Goal: Information Seeking & Learning: Compare options

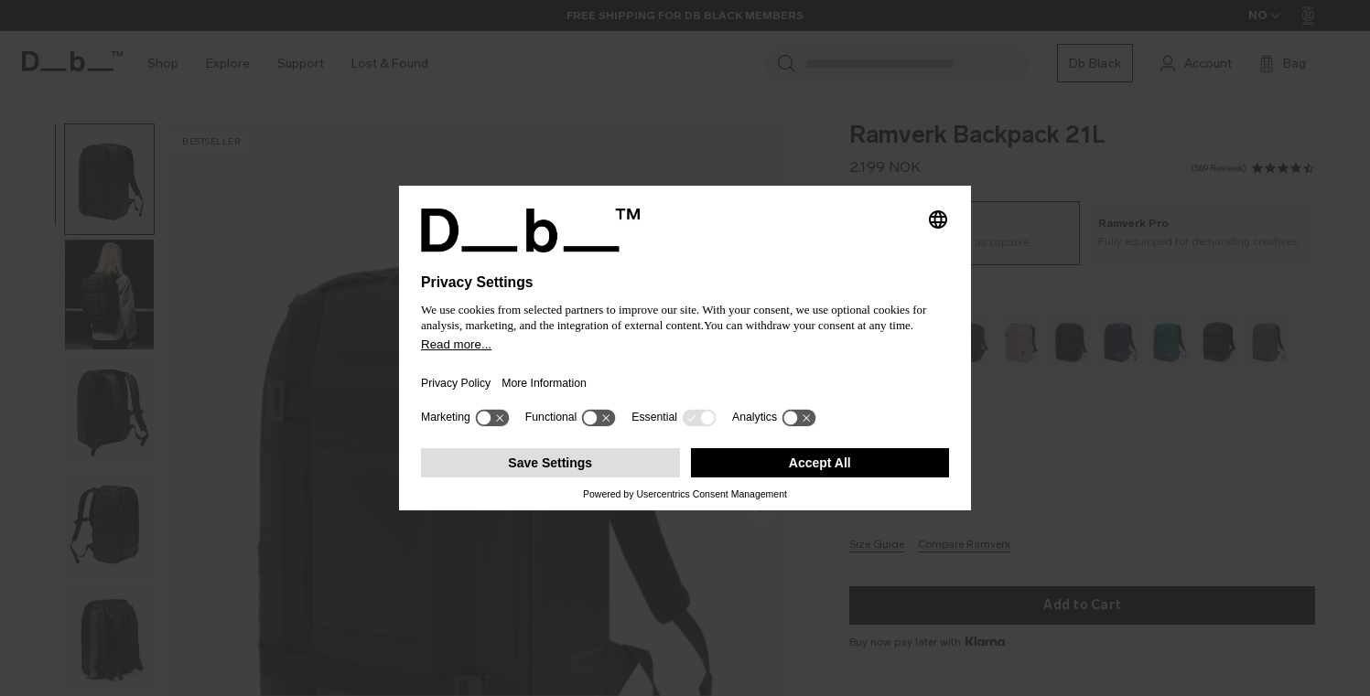
click at [659, 474] on button "Save Settings" at bounding box center [550, 462] width 259 height 29
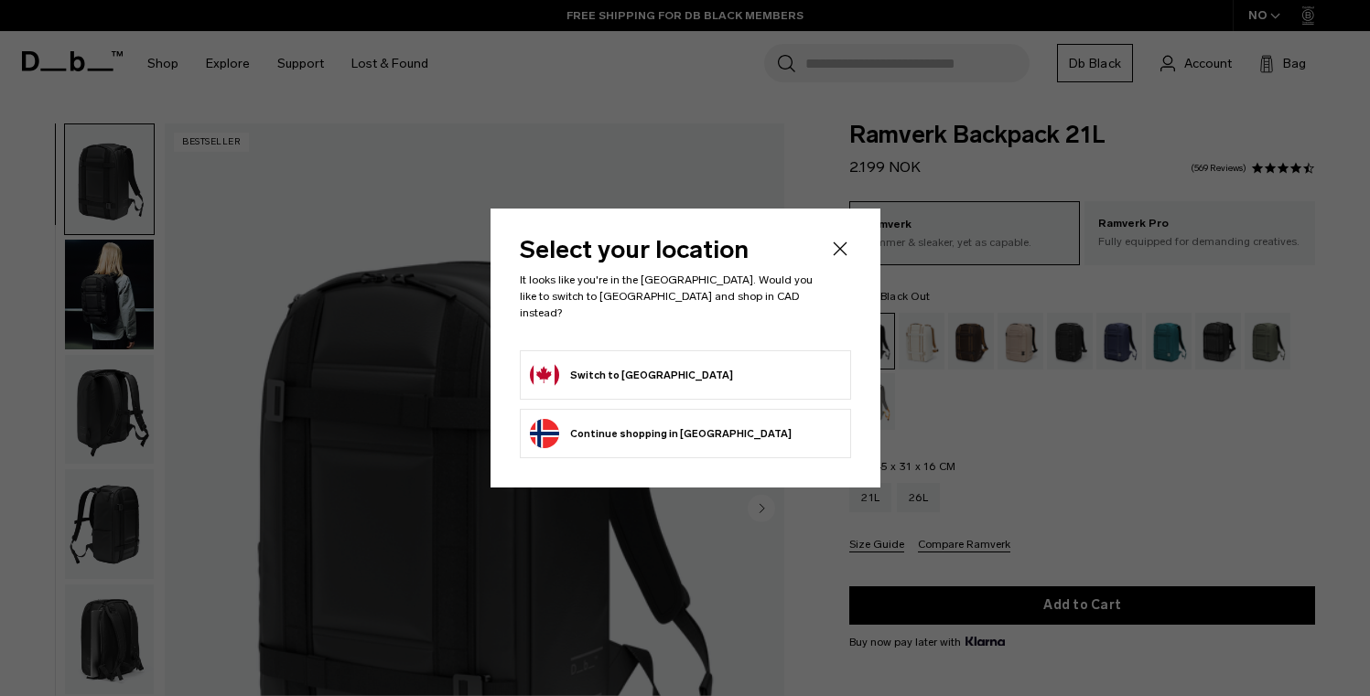
click at [623, 367] on button "Switch to Canada" at bounding box center [631, 374] width 203 height 29
click at [610, 365] on button "Switch to Canada" at bounding box center [631, 374] width 203 height 29
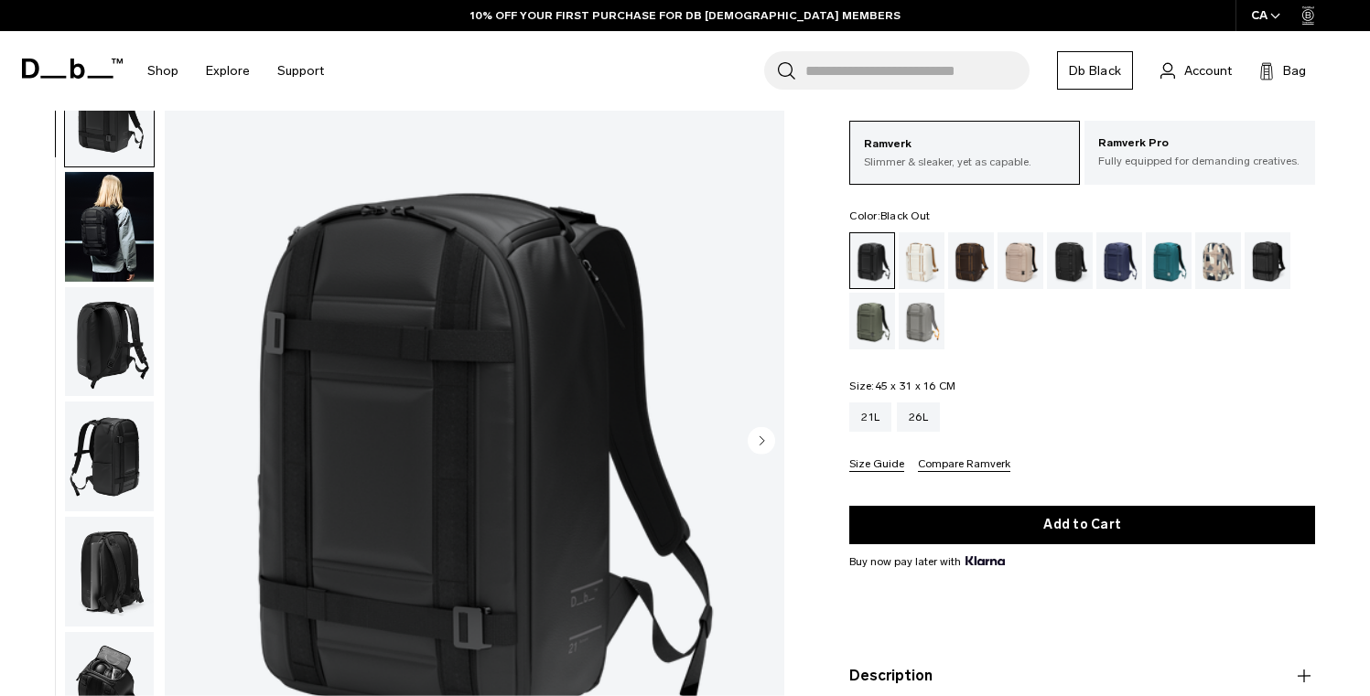
scroll to position [79, 0]
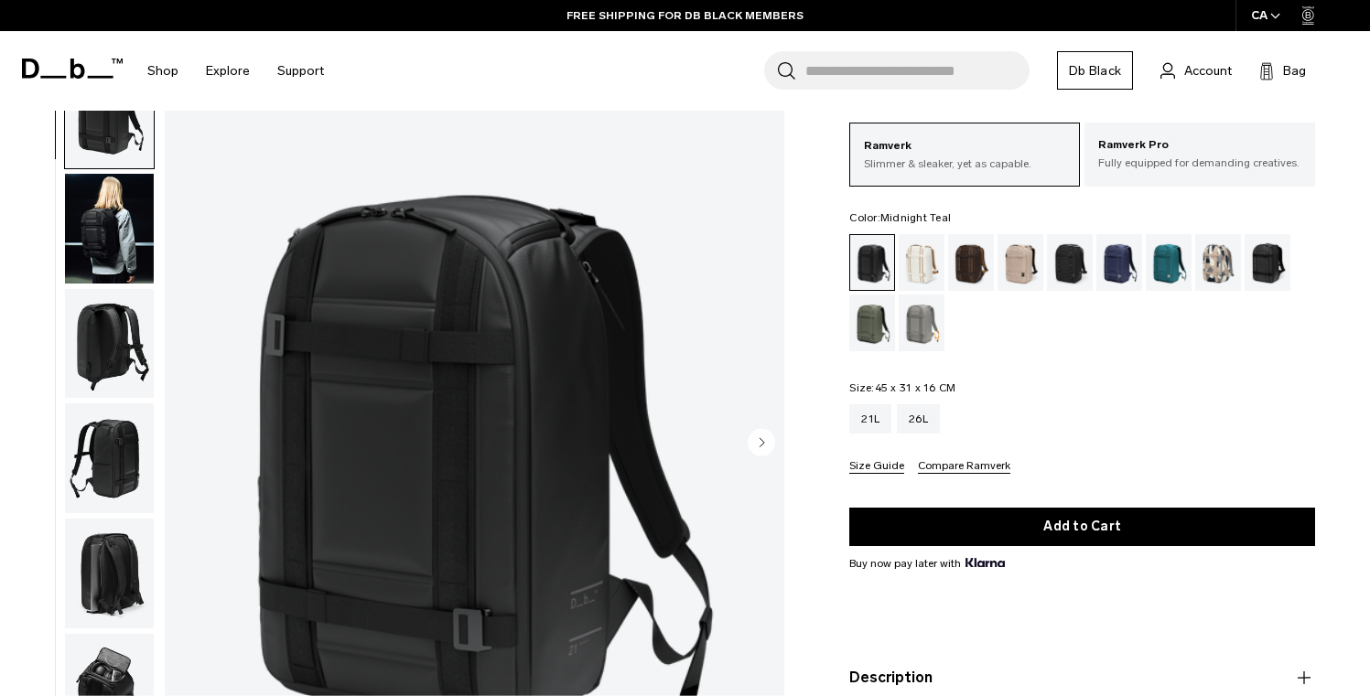
click at [1188, 269] on div "Midnight Teal" at bounding box center [1168, 262] width 47 height 57
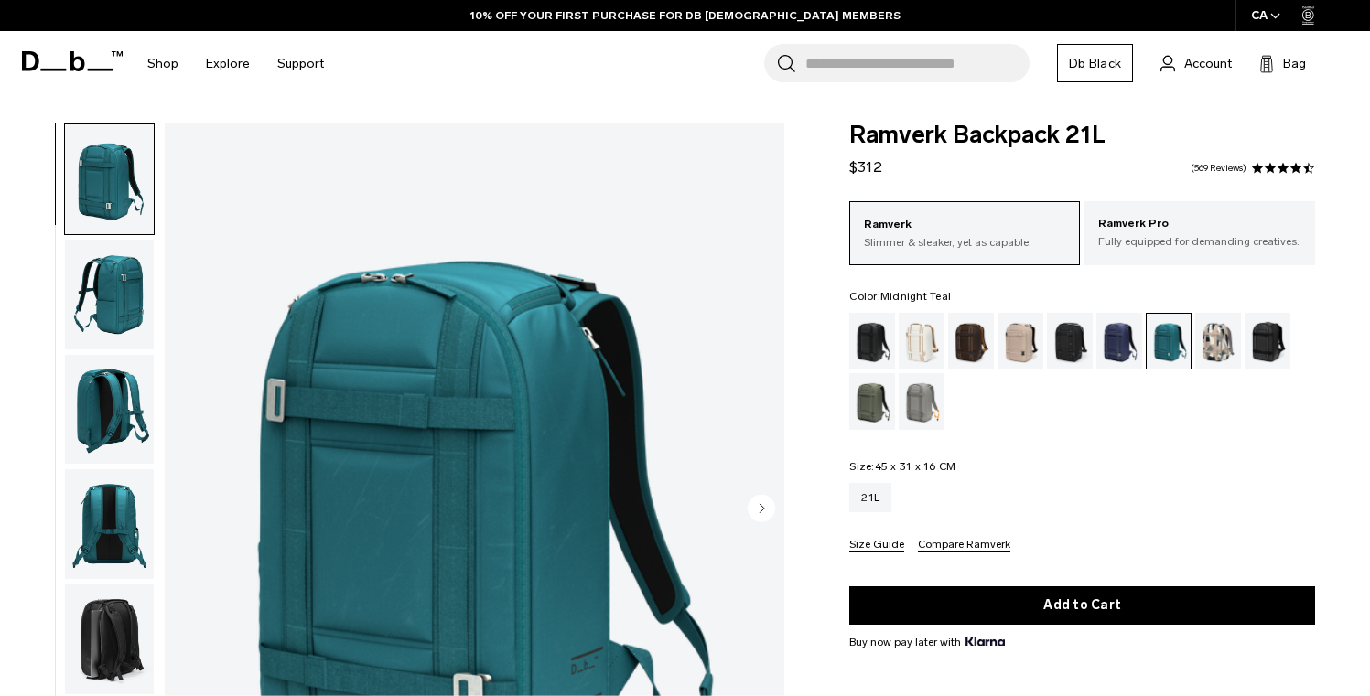
scroll to position [129, 0]
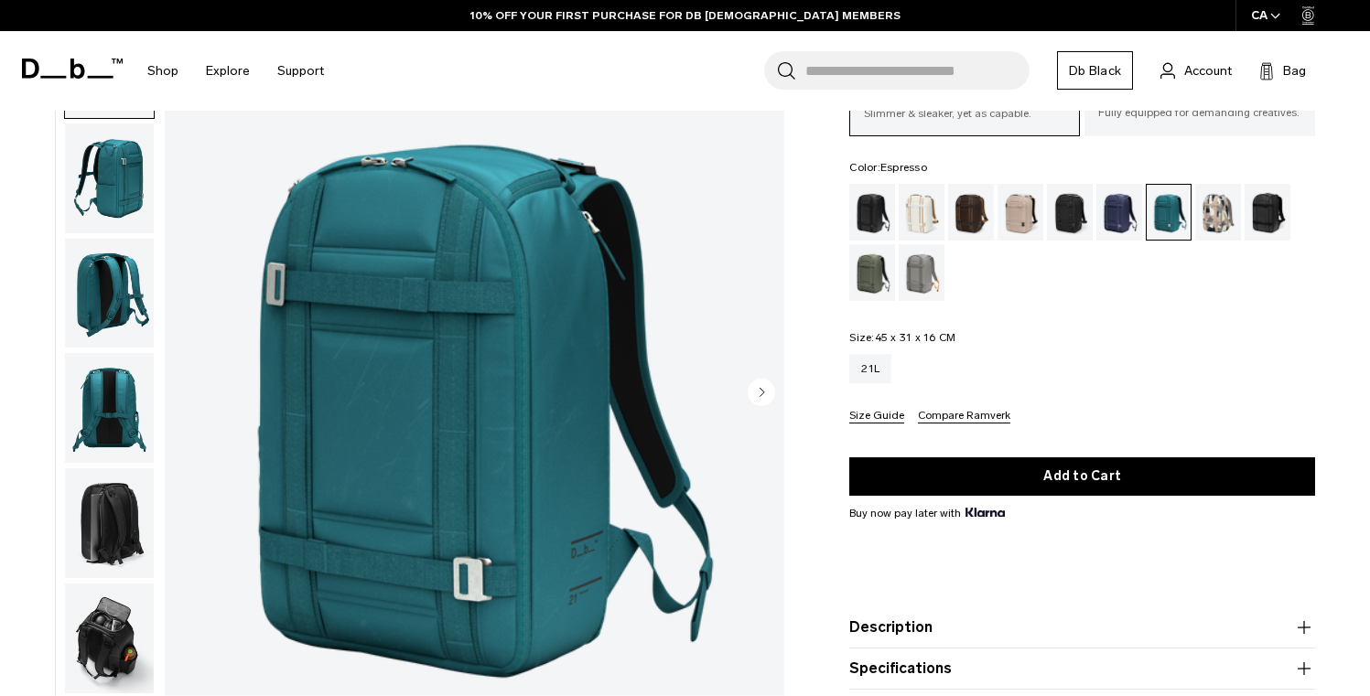
click at [961, 206] on div "Espresso" at bounding box center [971, 212] width 47 height 57
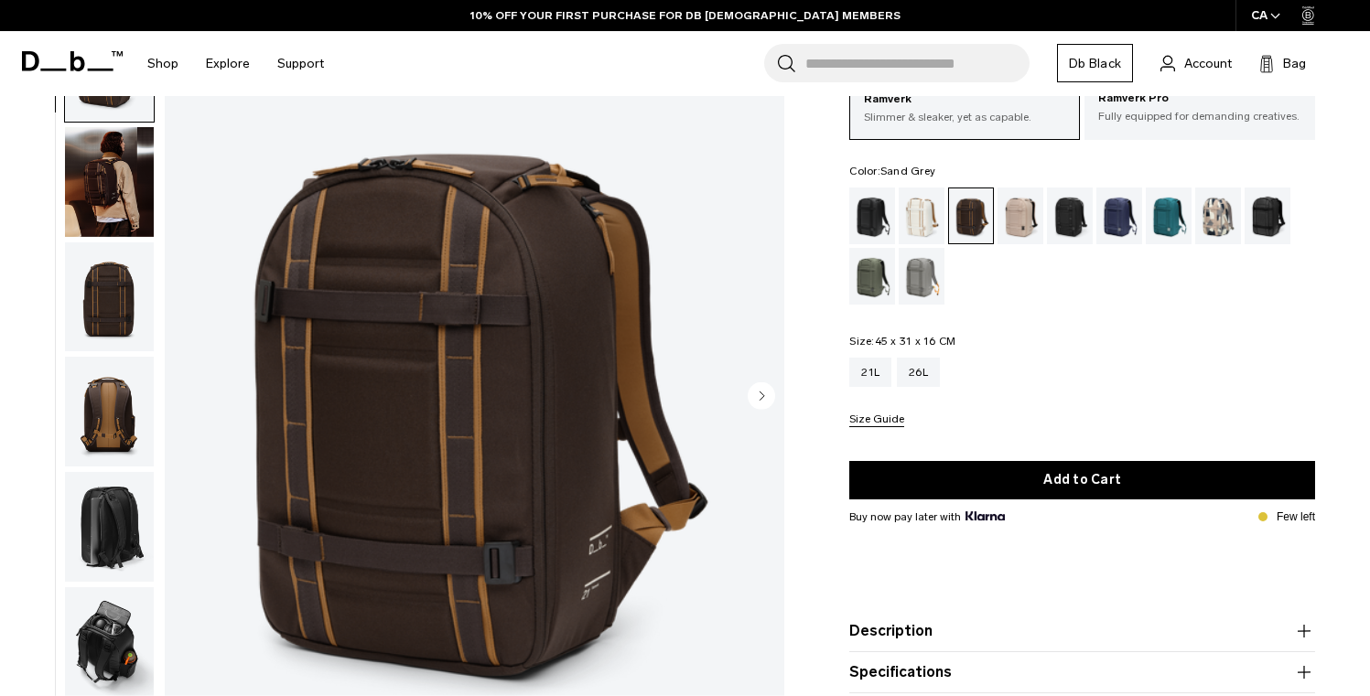
scroll to position [125, 0]
click at [922, 287] on div "Sand Grey" at bounding box center [921, 276] width 47 height 57
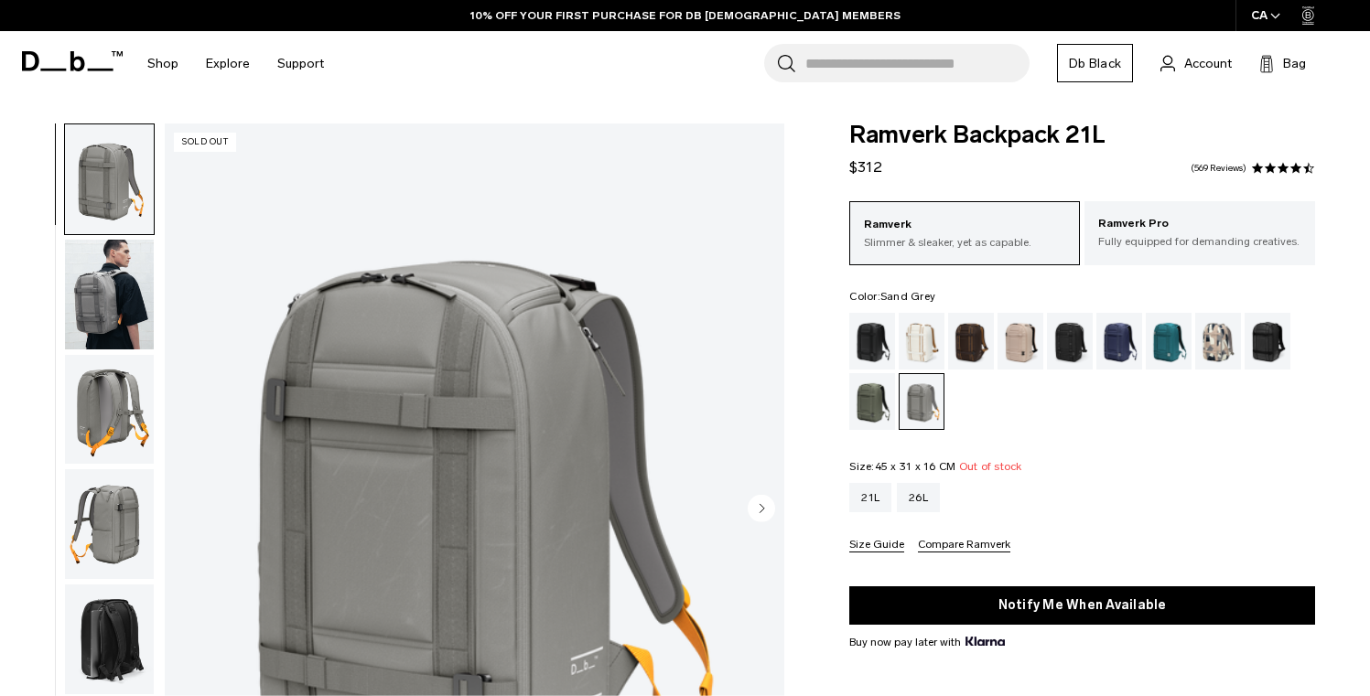
scroll to position [98, 0]
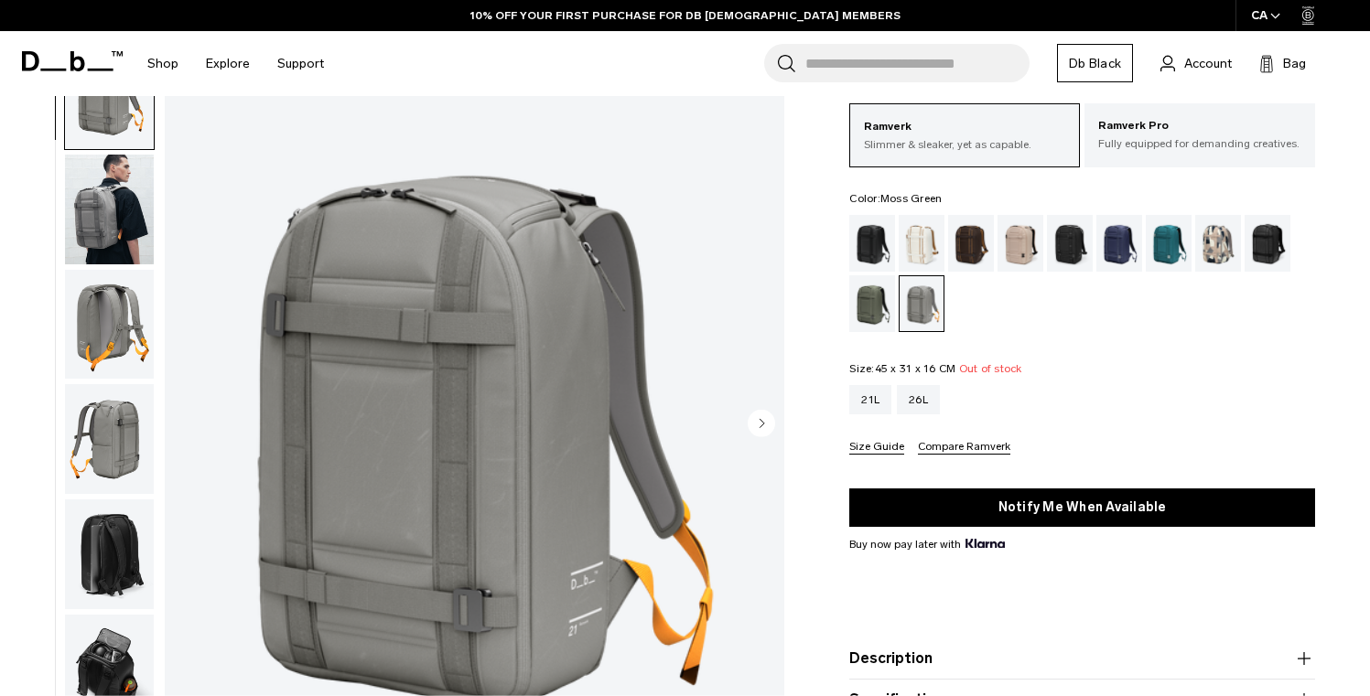
click at [879, 306] on div "Moss Green" at bounding box center [872, 303] width 47 height 57
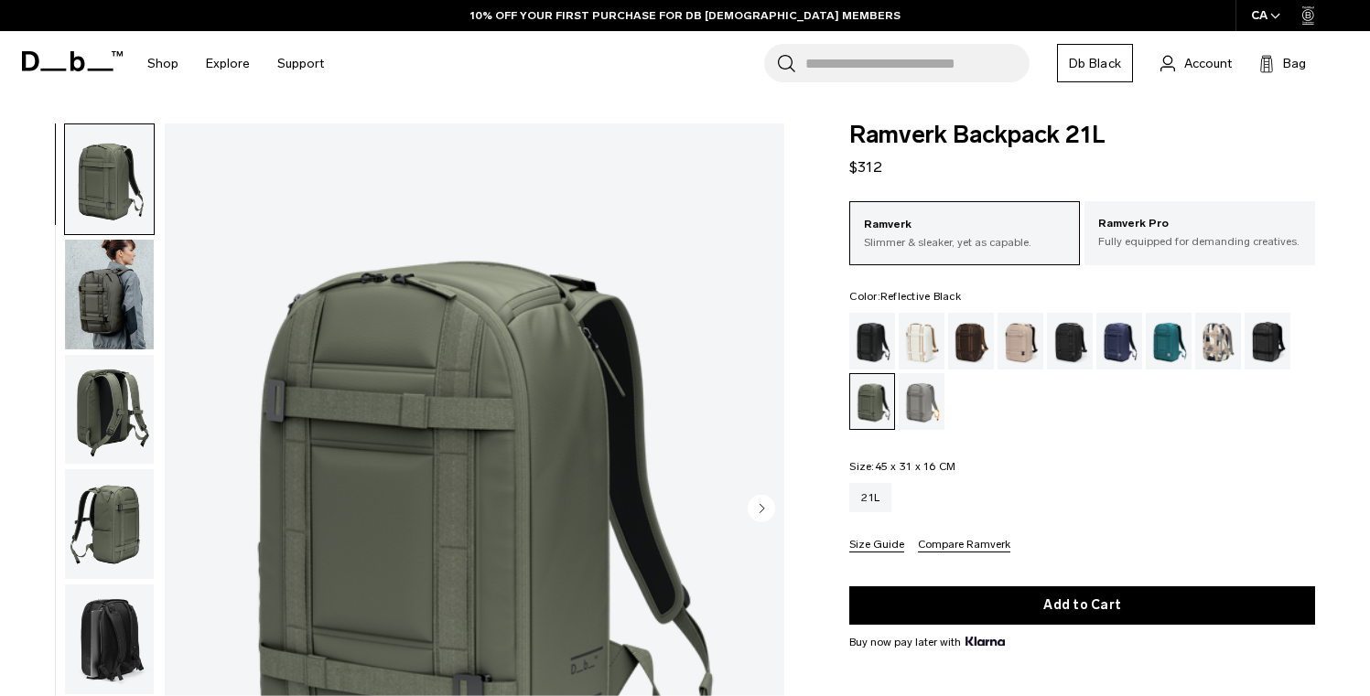
click at [1275, 346] on div "Reflective Black" at bounding box center [1267, 341] width 47 height 57
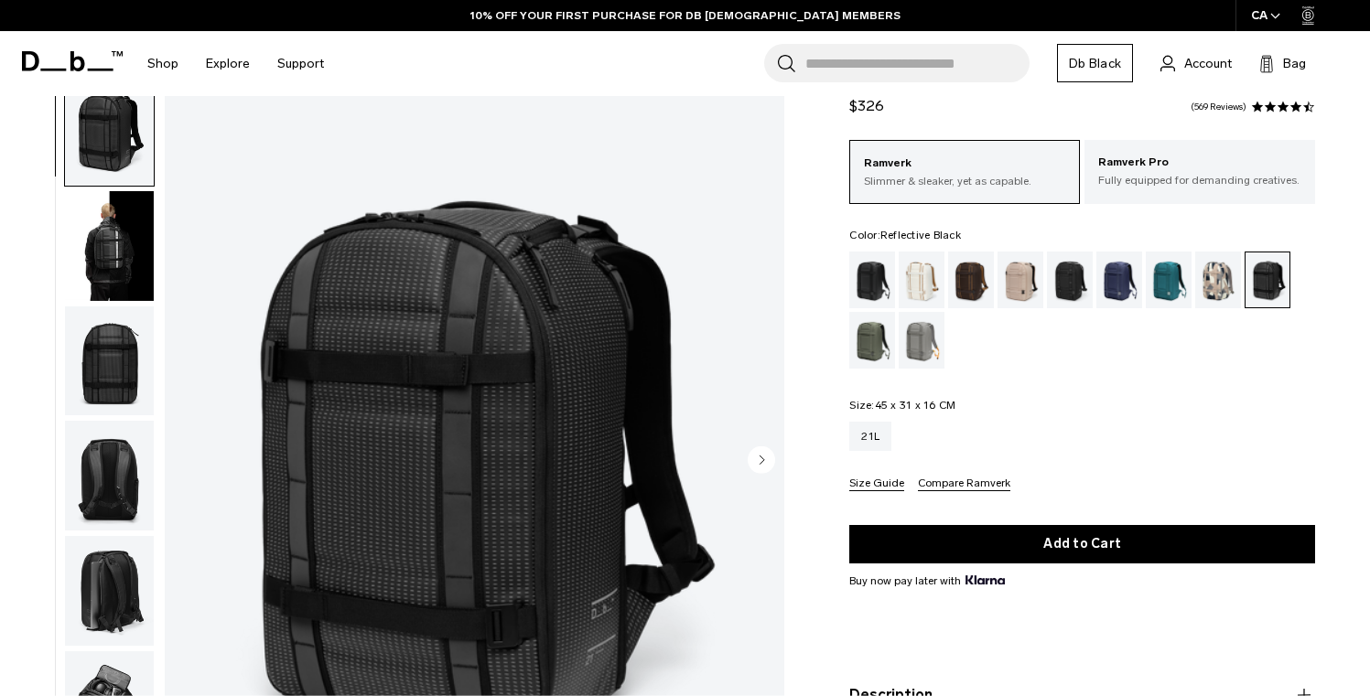
scroll to position [61, 0]
click at [1083, 282] on div "Charcoal Grey" at bounding box center [1070, 280] width 47 height 57
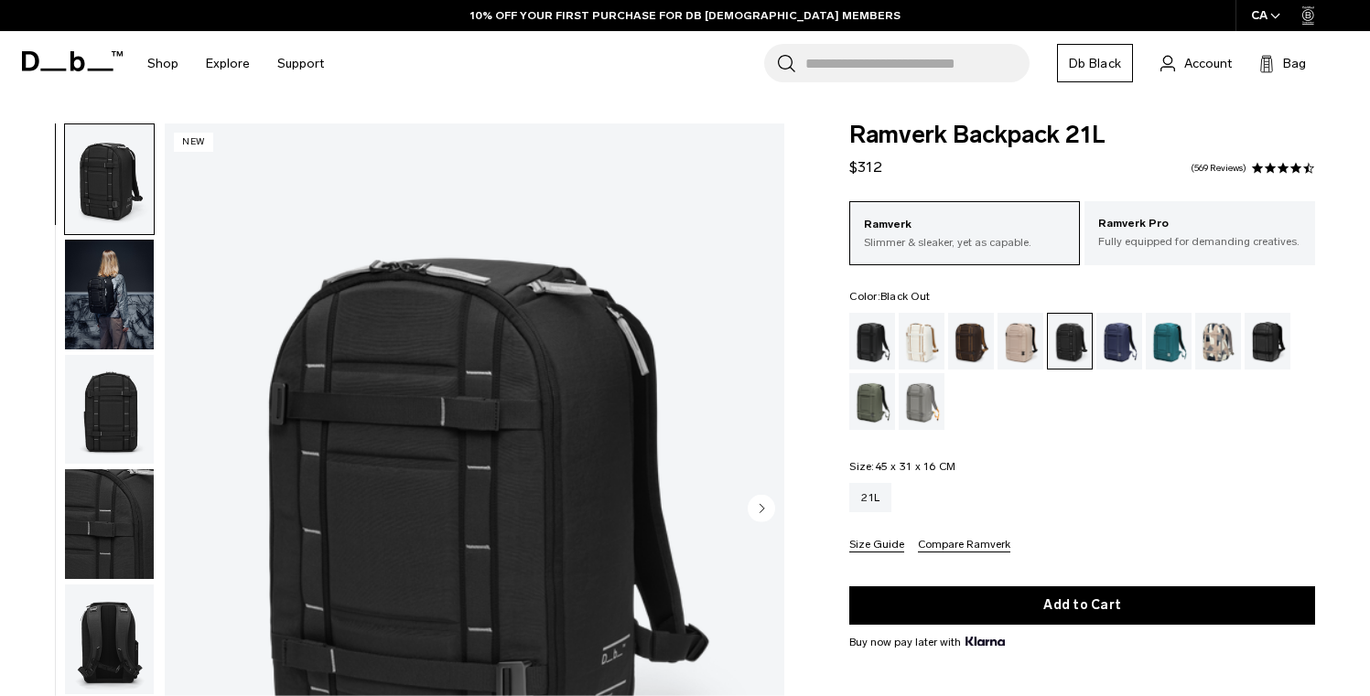
scroll to position [45, 0]
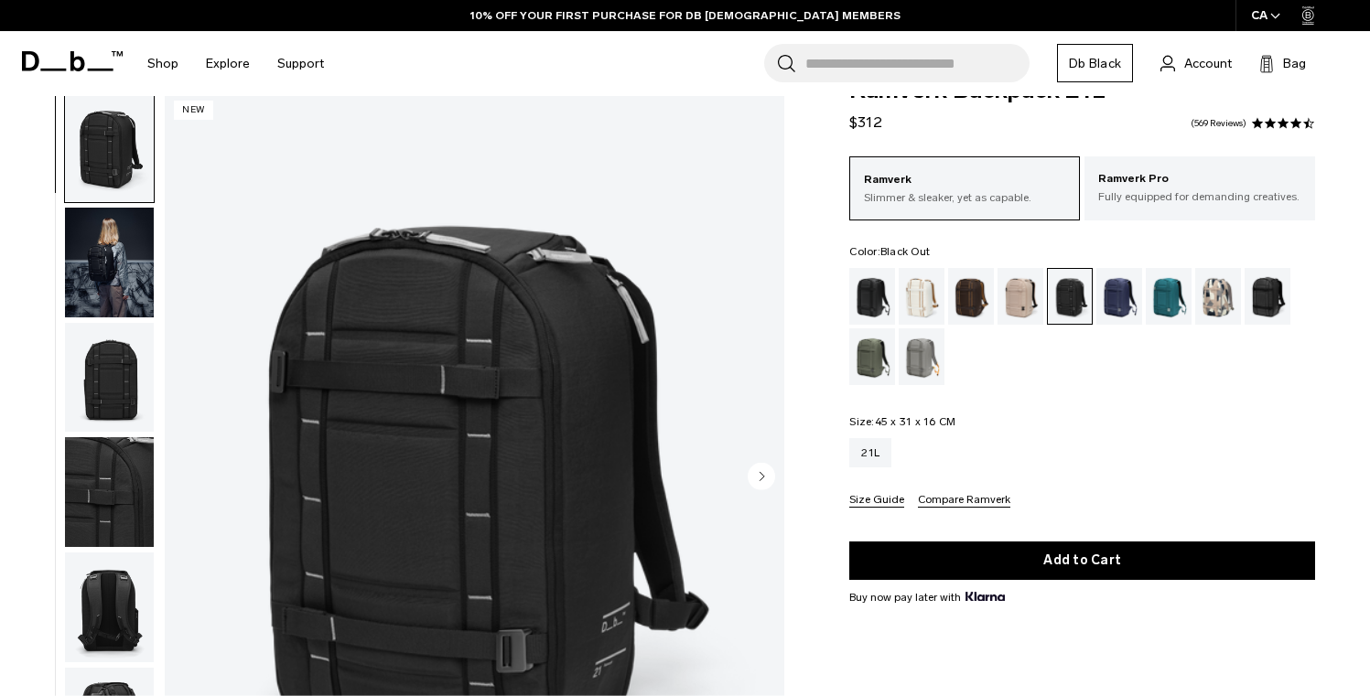
click at [870, 311] on div "Black Out" at bounding box center [872, 296] width 47 height 57
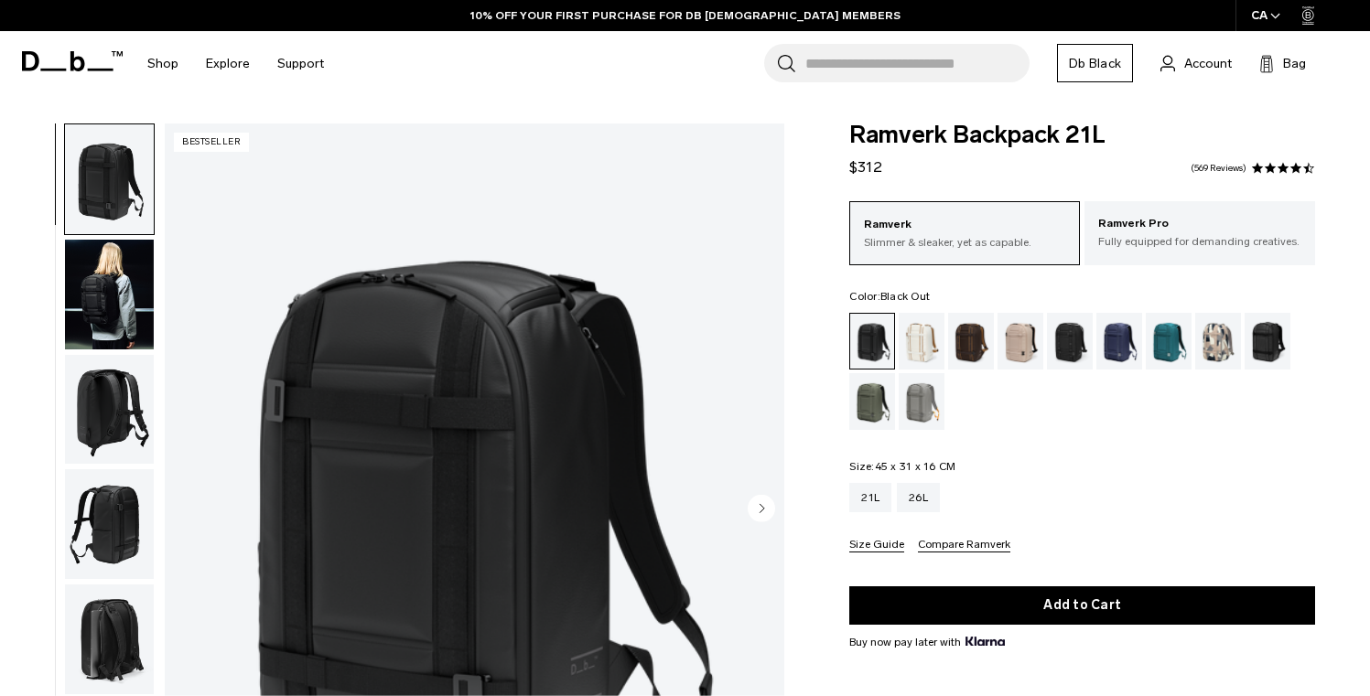
scroll to position [74, 0]
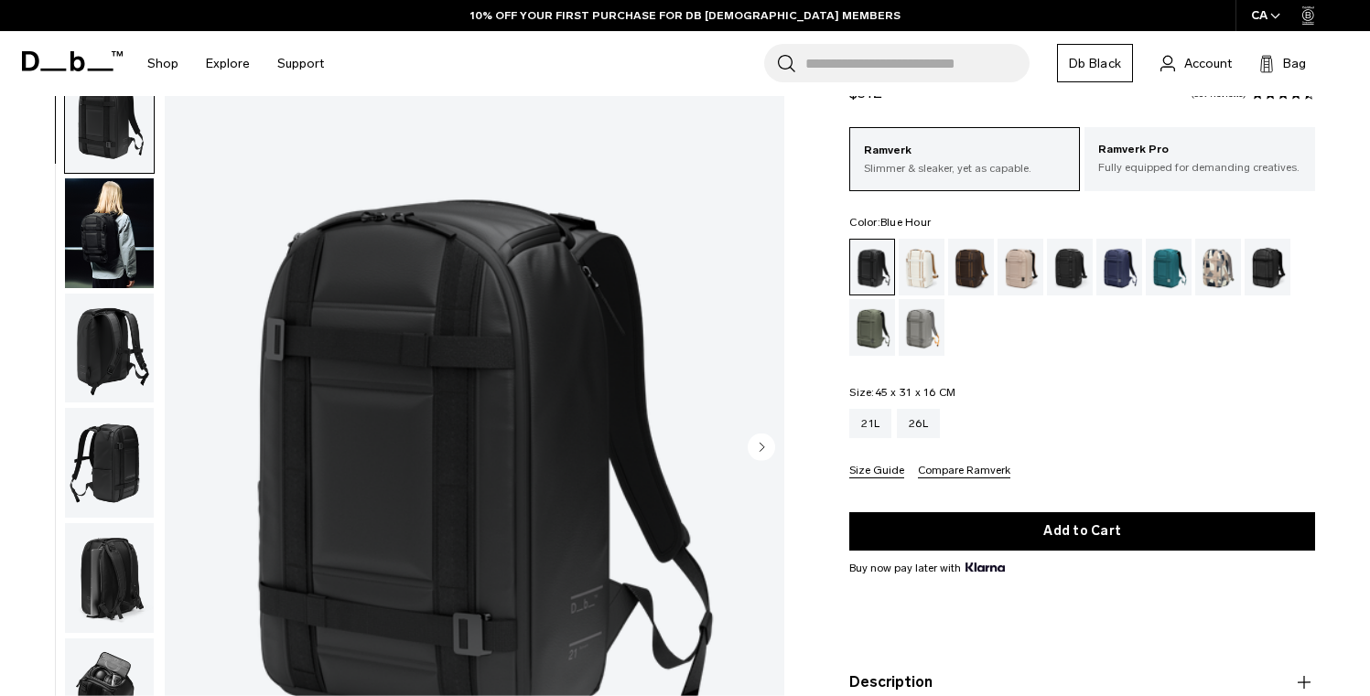
click at [1115, 285] on div "Blue Hour" at bounding box center [1119, 267] width 47 height 57
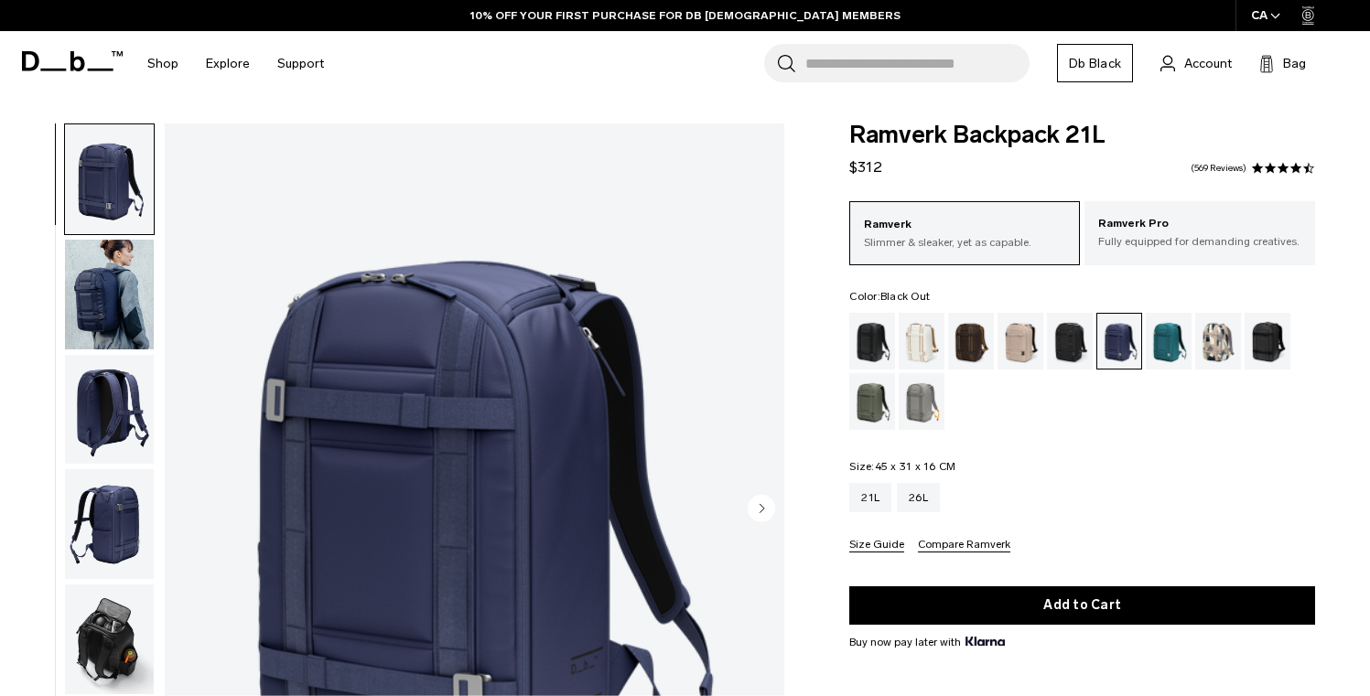
click at [883, 347] on div "Black Out" at bounding box center [872, 341] width 47 height 57
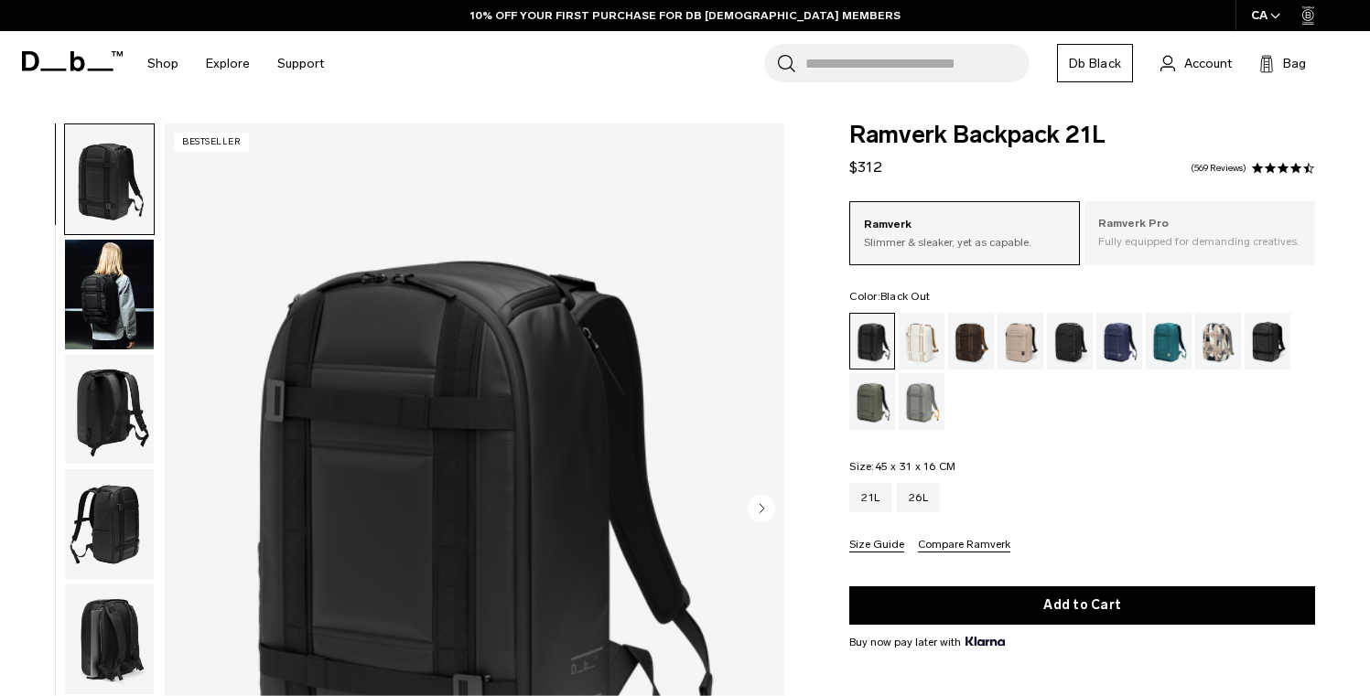
click at [1119, 221] on p "Ramverk Pro" at bounding box center [1199, 224] width 203 height 18
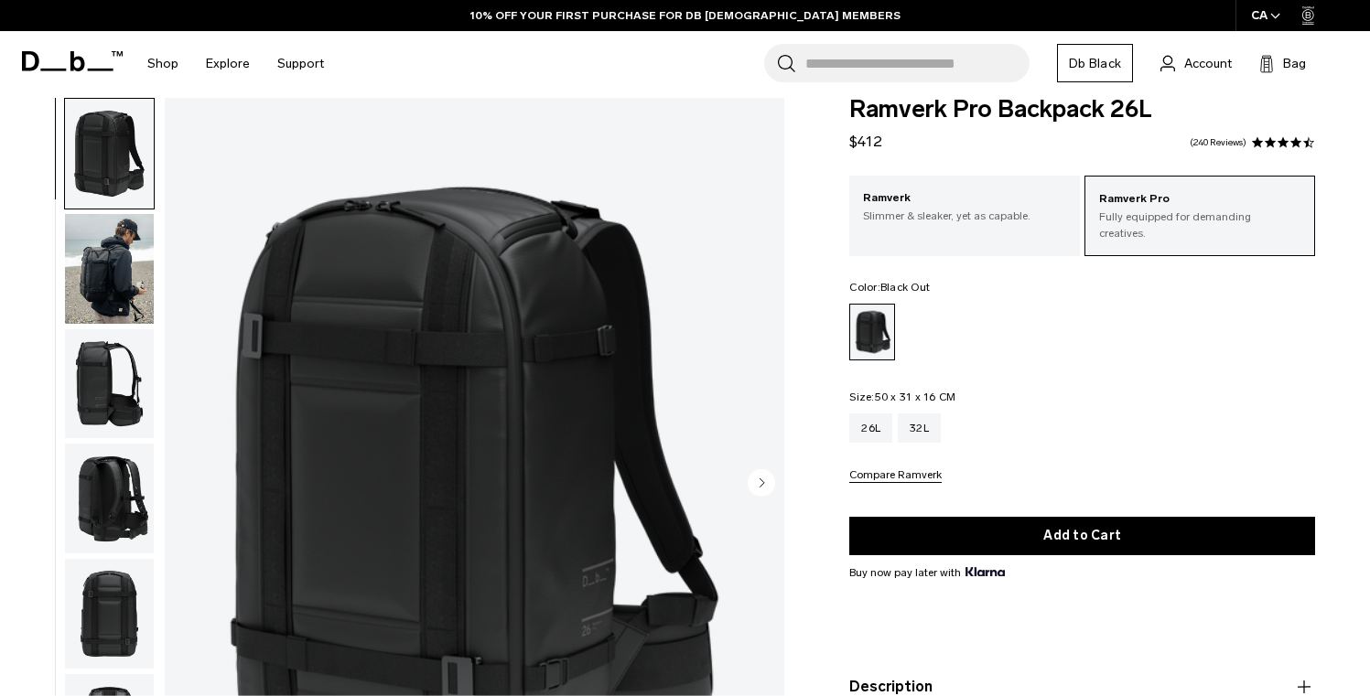
scroll to position [19, 0]
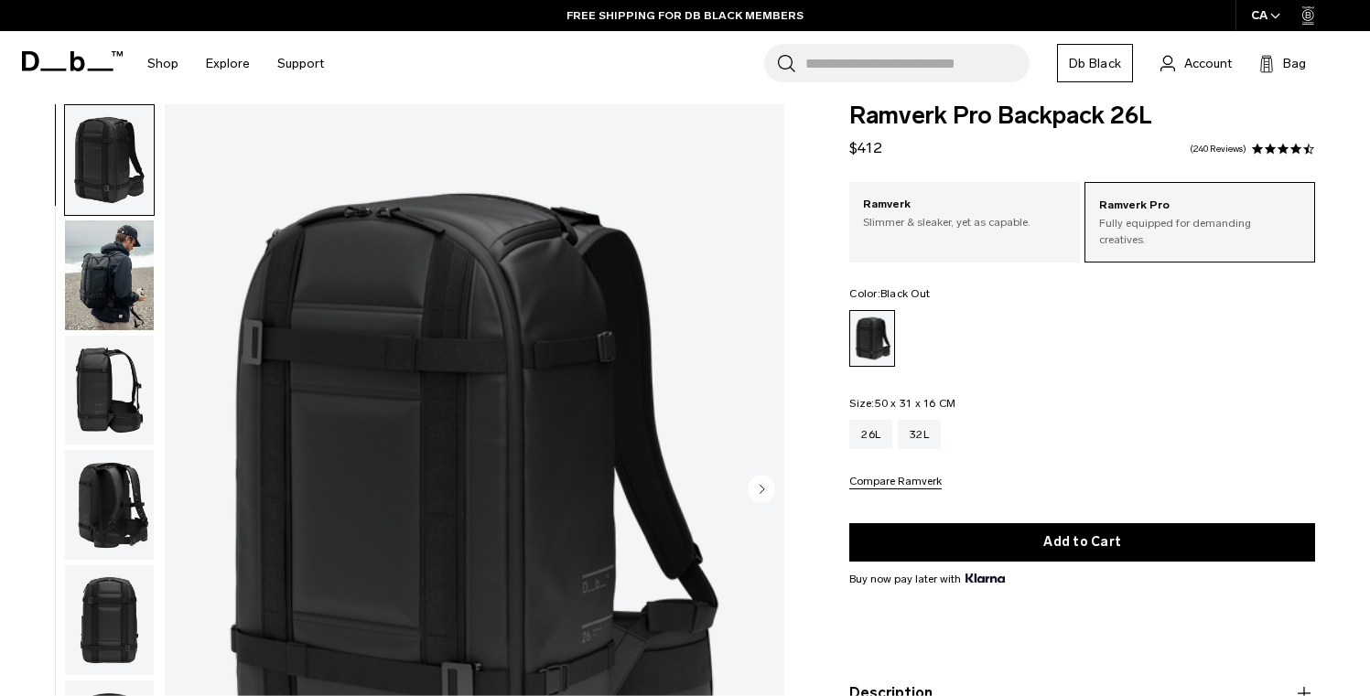
click at [101, 428] on img "button" at bounding box center [109, 391] width 89 height 110
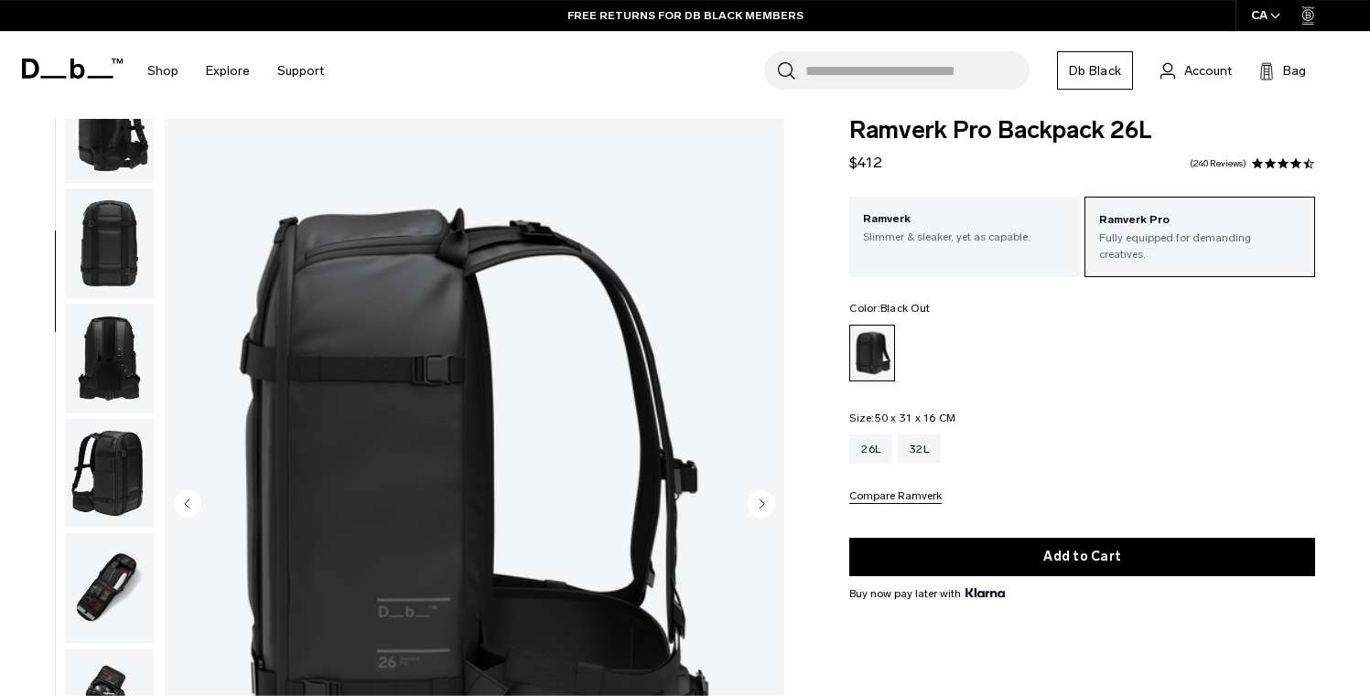
scroll to position [0, 0]
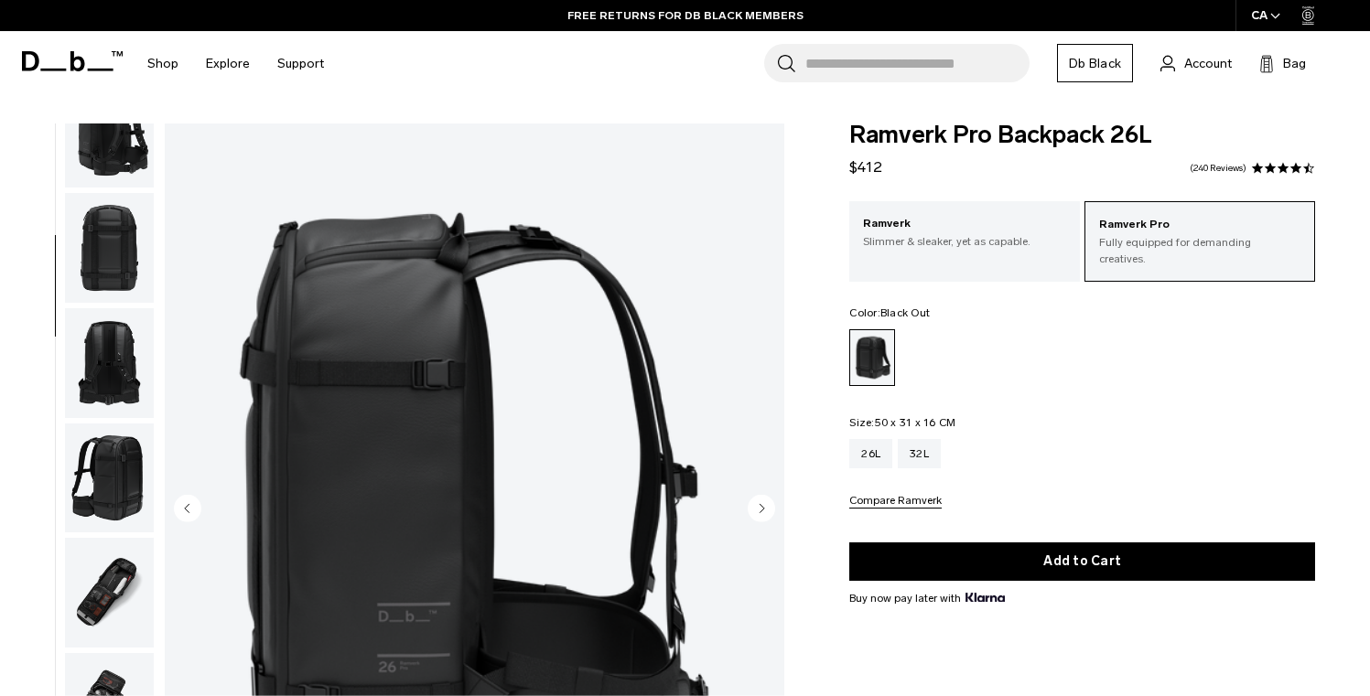
click at [115, 389] on img "button" at bounding box center [109, 363] width 89 height 110
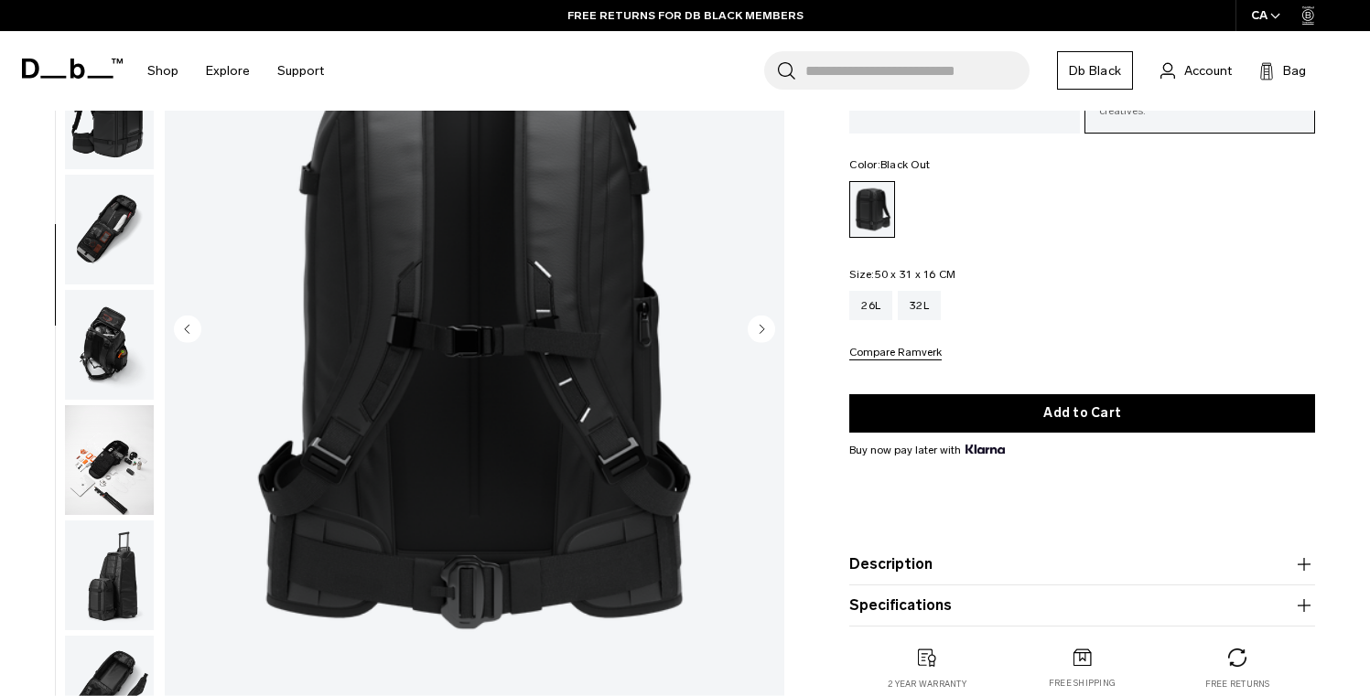
scroll to position [146, 0]
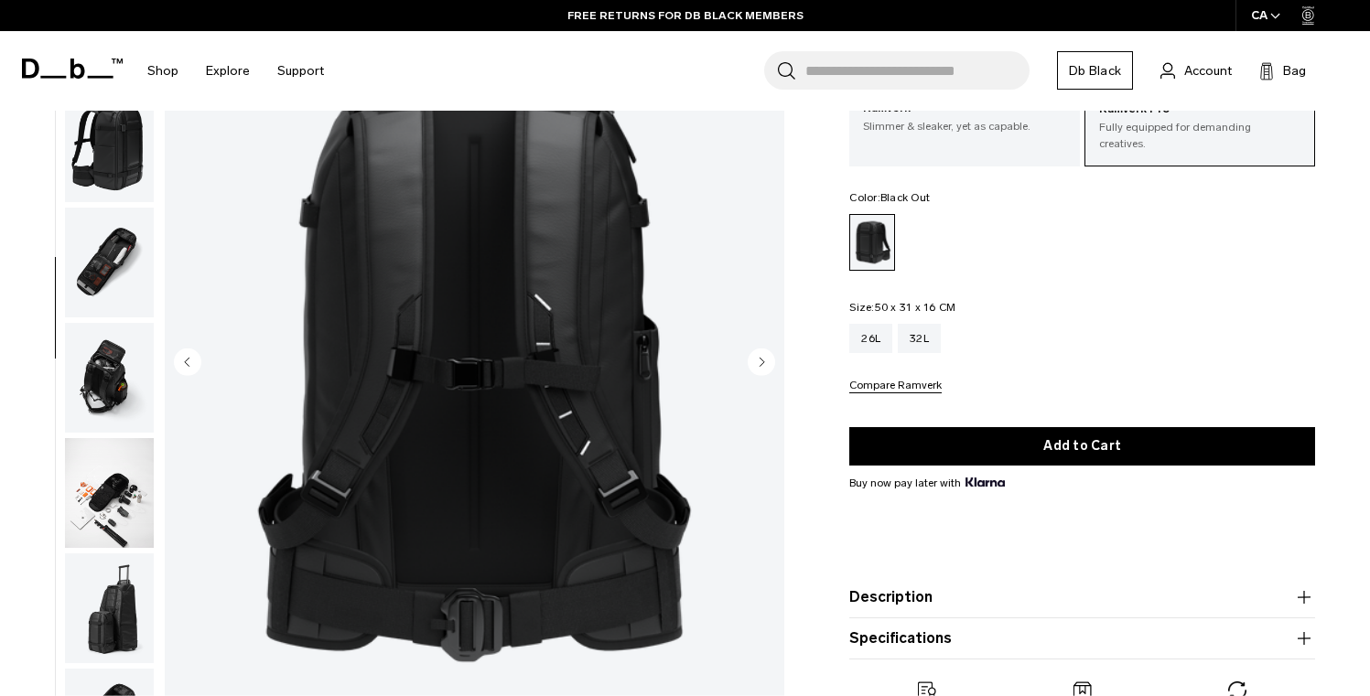
click at [75, 277] on img "button" at bounding box center [109, 263] width 89 height 110
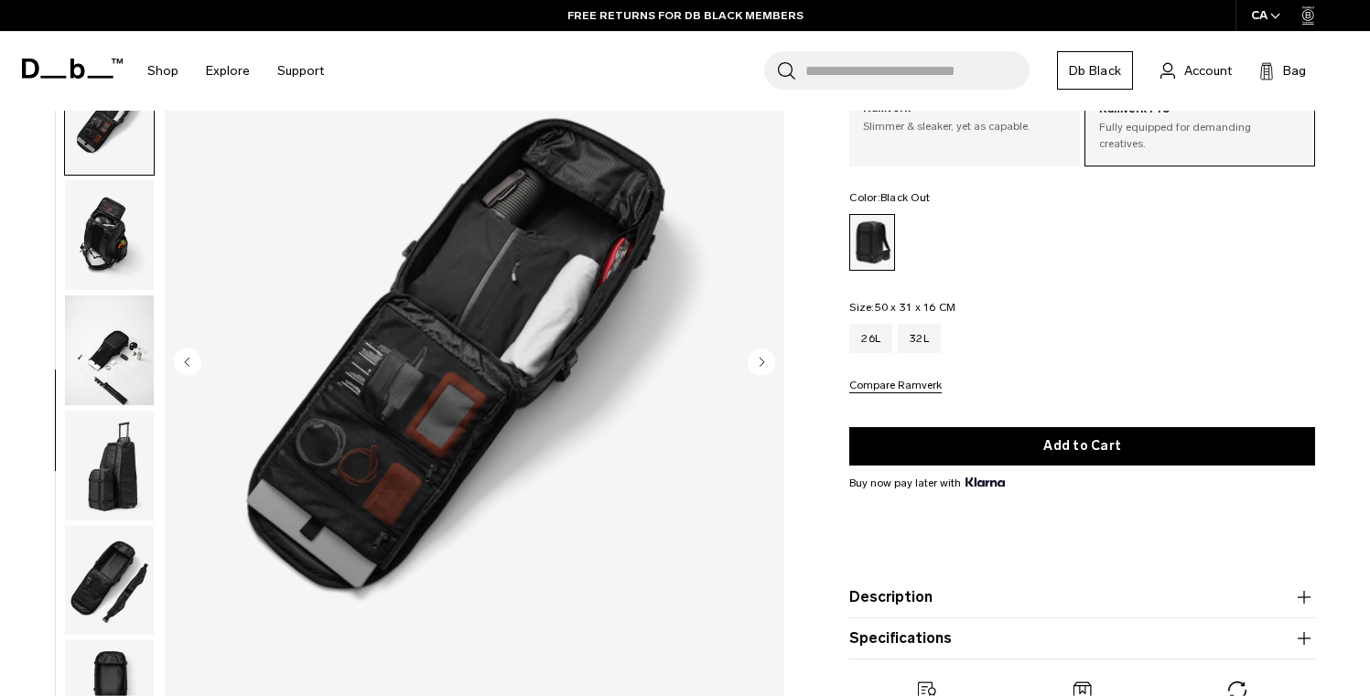
scroll to position [718, 0]
click at [91, 250] on img "button" at bounding box center [109, 235] width 89 height 110
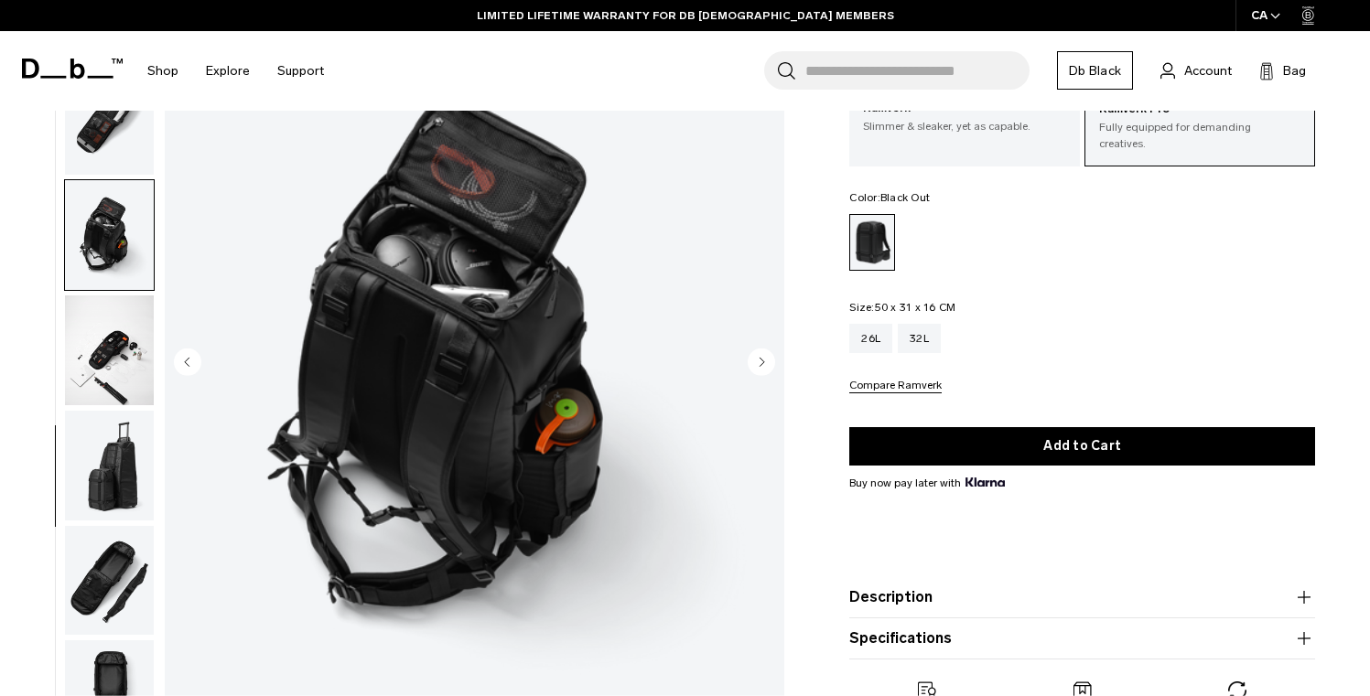
click at [104, 310] on img "button" at bounding box center [109, 351] width 89 height 110
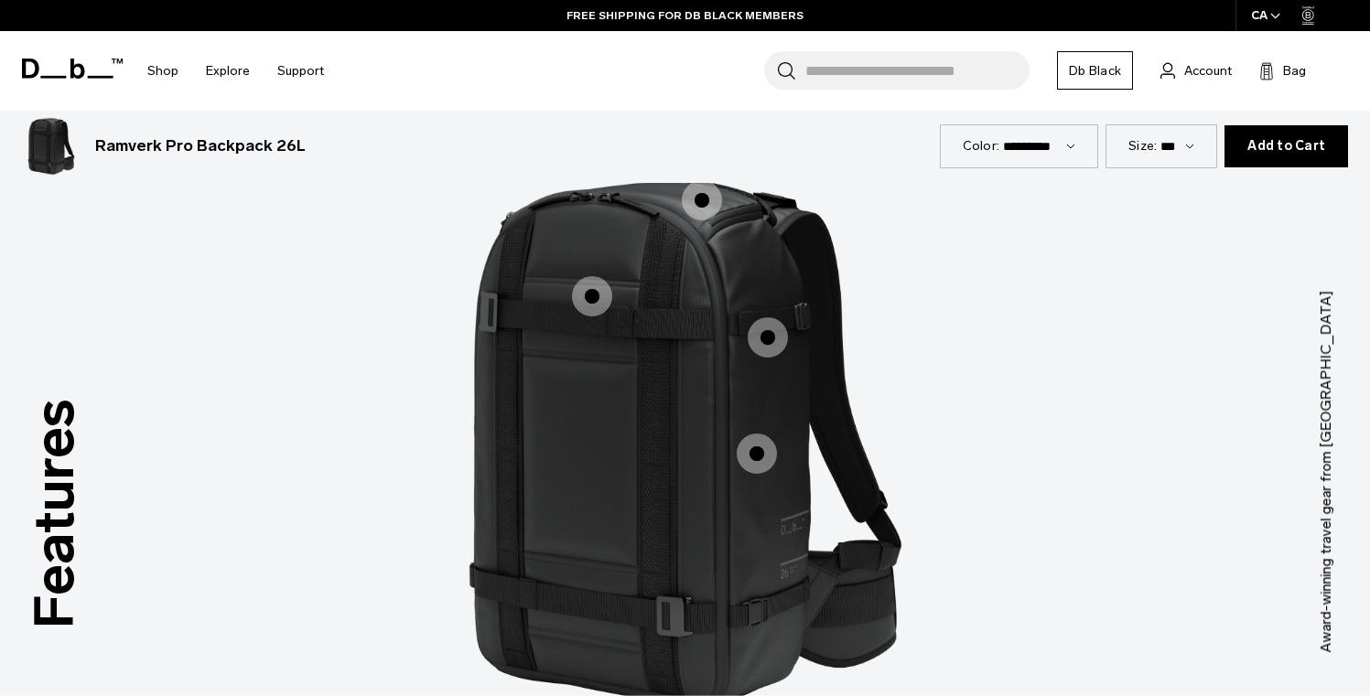
scroll to position [1522, 0]
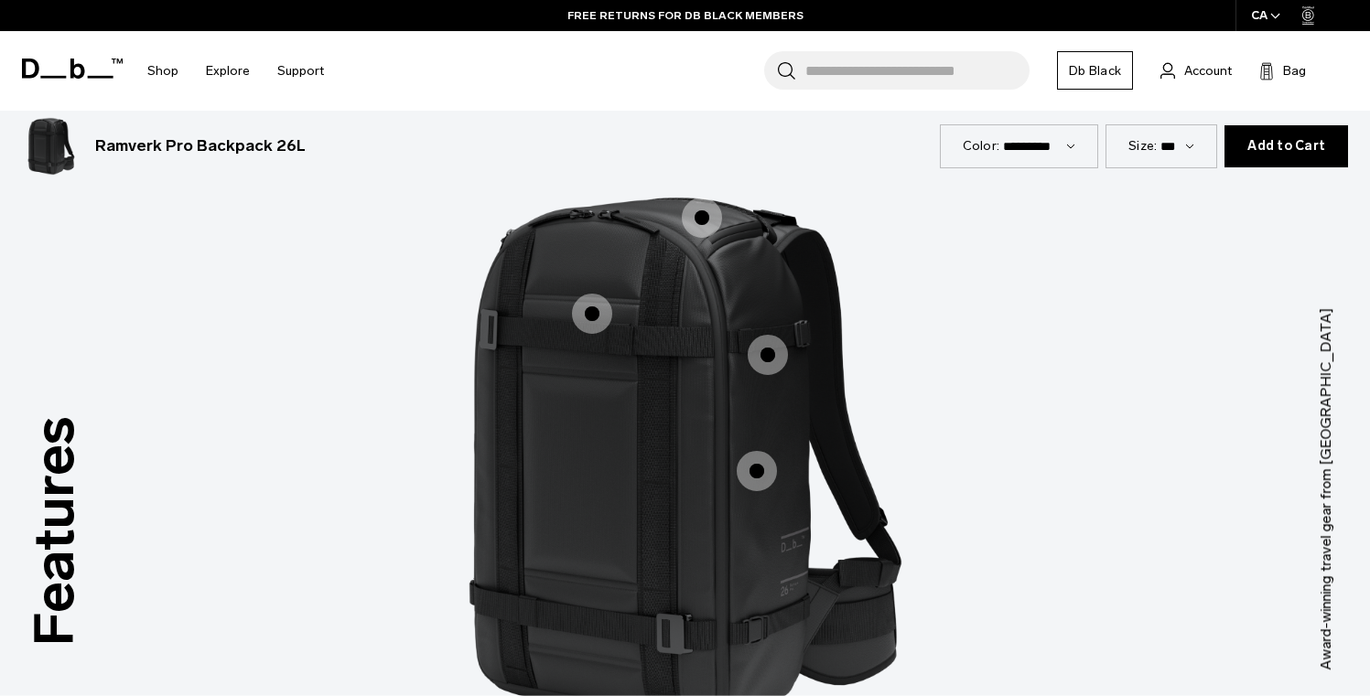
click at [597, 304] on span "1 / 3" at bounding box center [592, 314] width 40 height 40
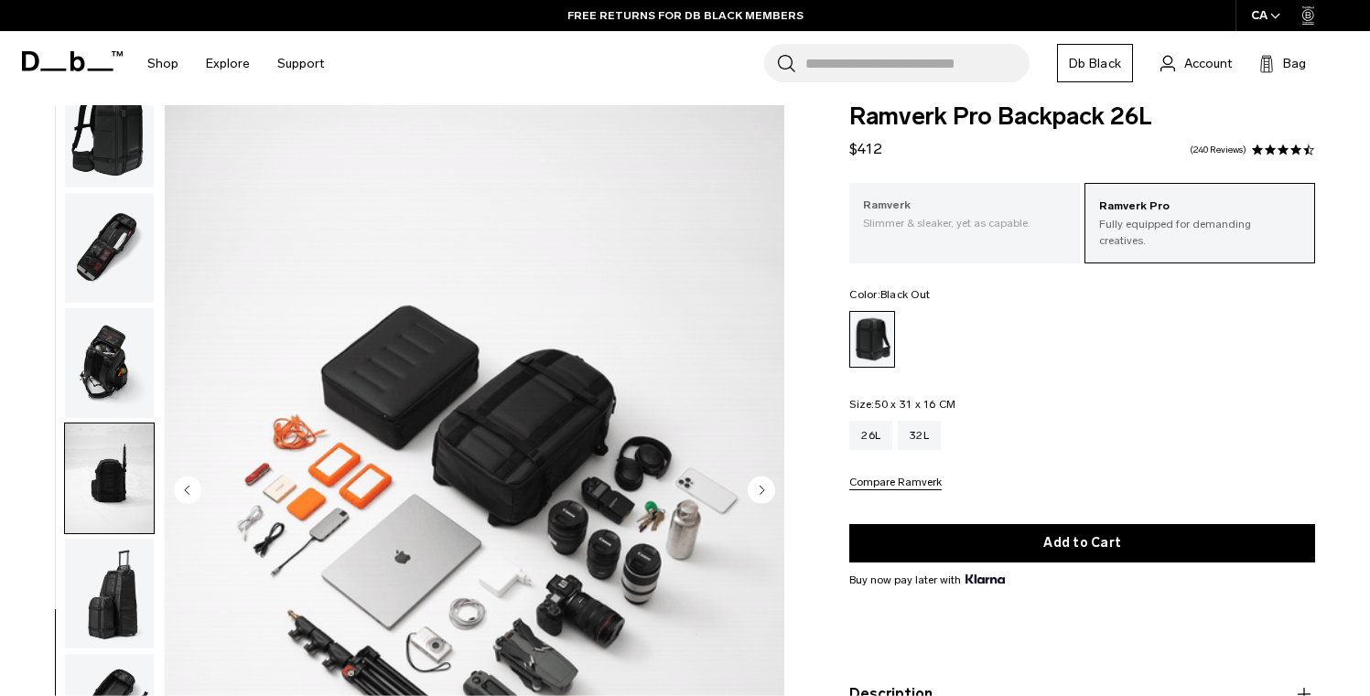
scroll to position [5, 0]
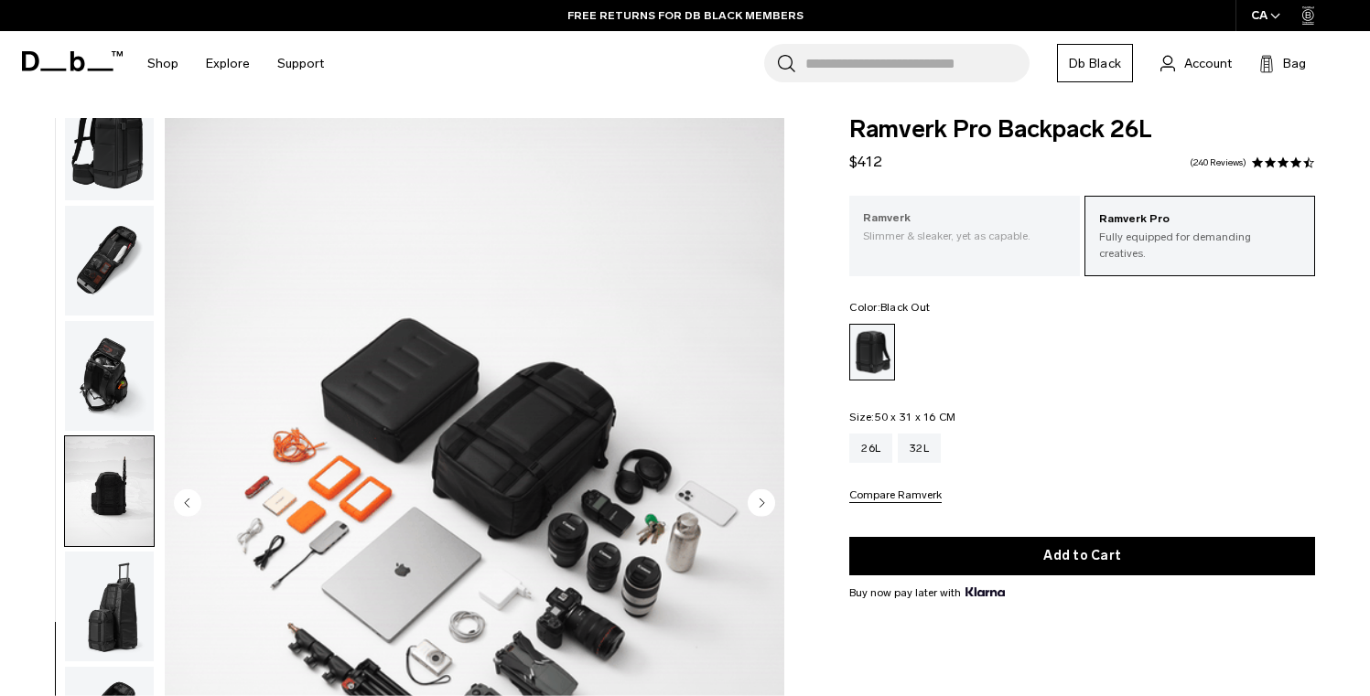
click at [934, 216] on p "Ramverk" at bounding box center [964, 219] width 203 height 18
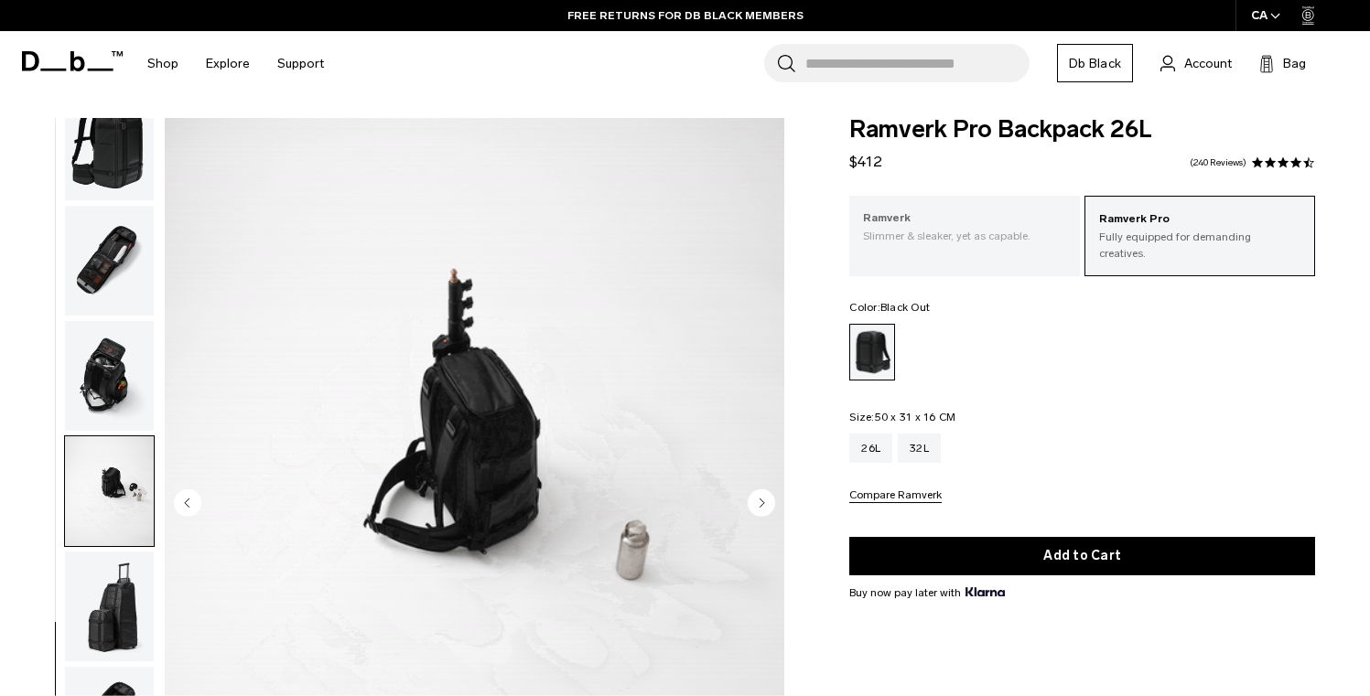
click at [905, 235] on p "Slimmer & sleaker, yet as capable." at bounding box center [964, 236] width 203 height 16
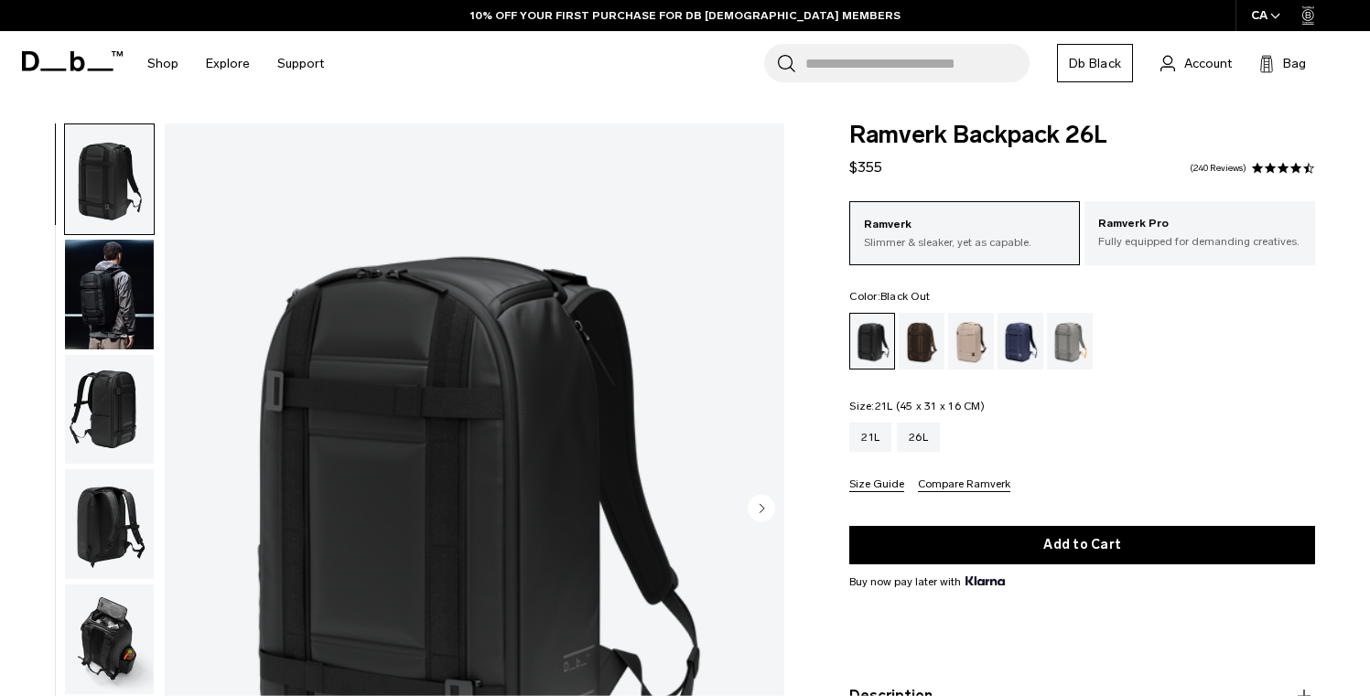
click at [864, 437] on div "21L" at bounding box center [870, 437] width 42 height 29
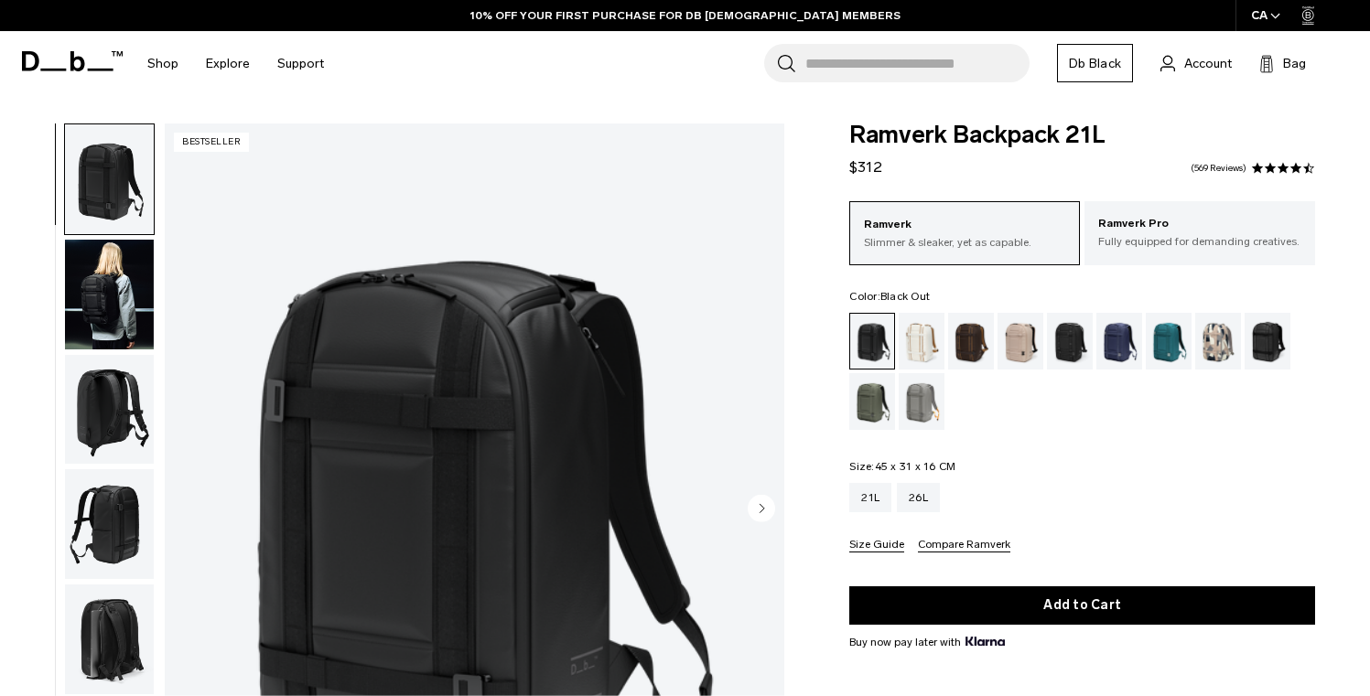
scroll to position [143, 0]
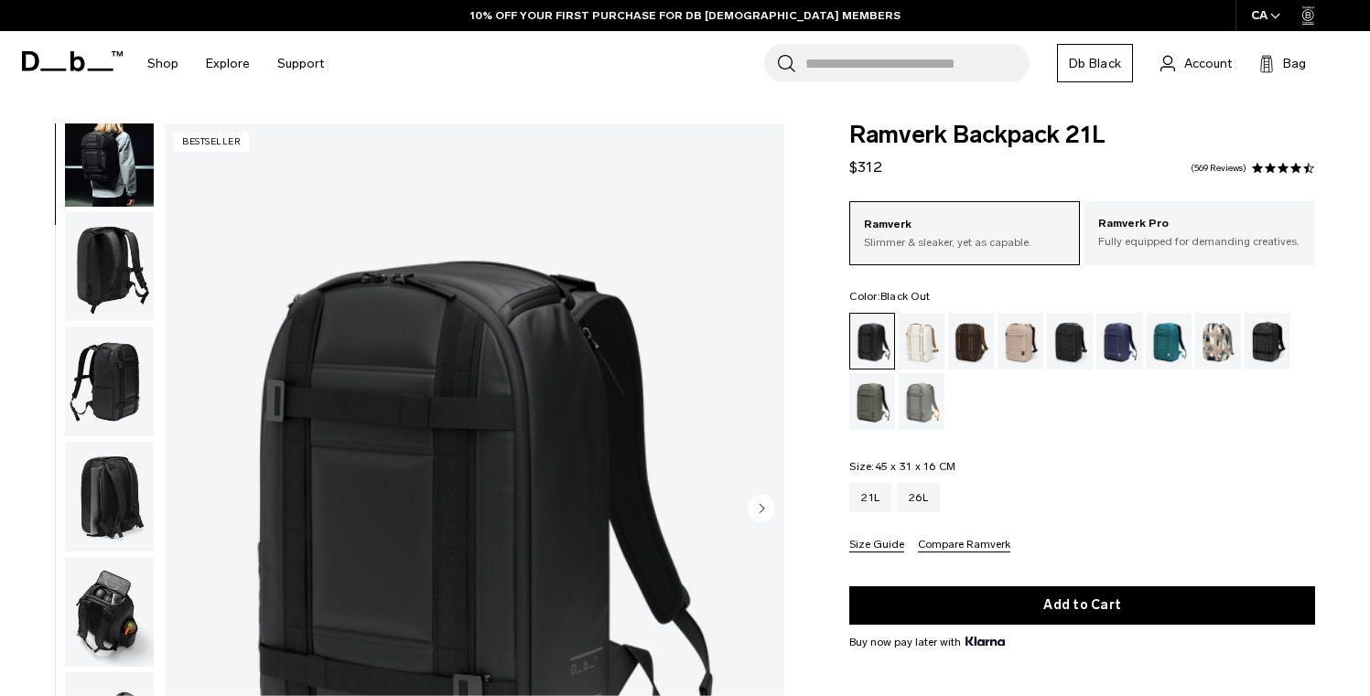
click at [113, 608] on img "button" at bounding box center [109, 612] width 89 height 110
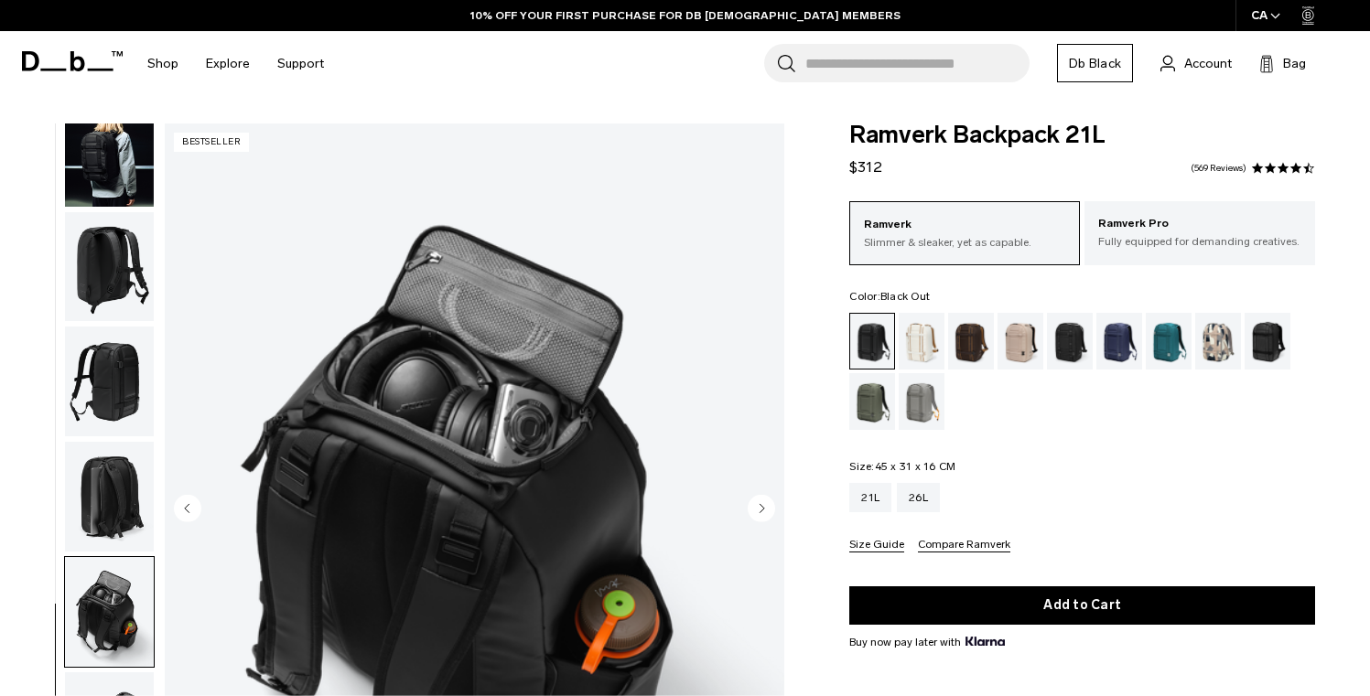
click at [95, 523] on img "button" at bounding box center [109, 497] width 89 height 110
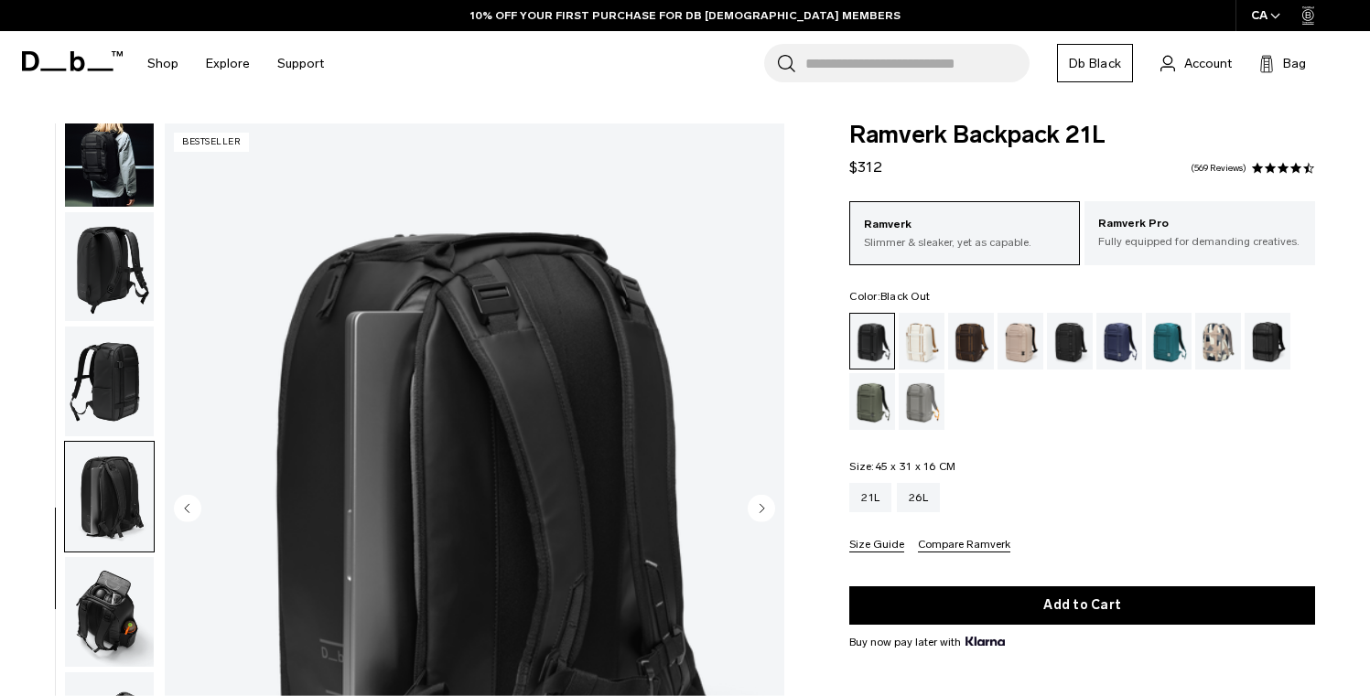
click at [98, 418] on img "button" at bounding box center [109, 382] width 89 height 110
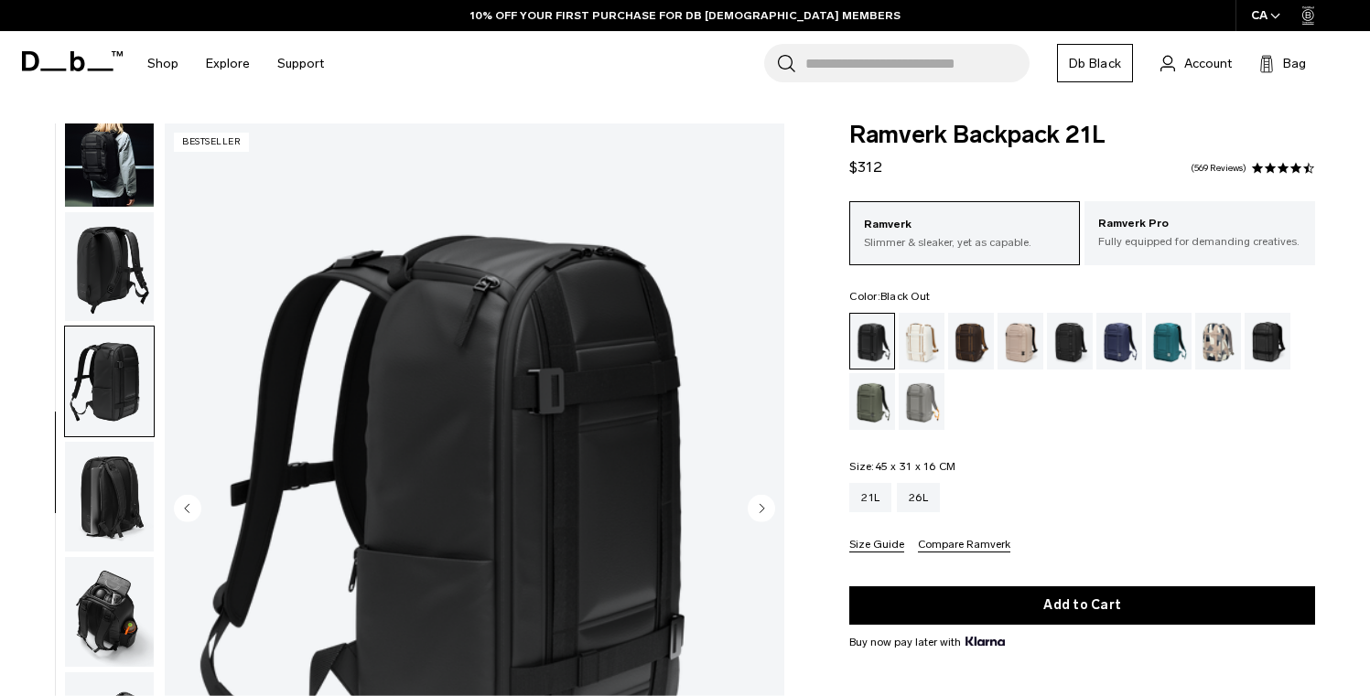
click at [97, 287] on img "button" at bounding box center [109, 267] width 89 height 110
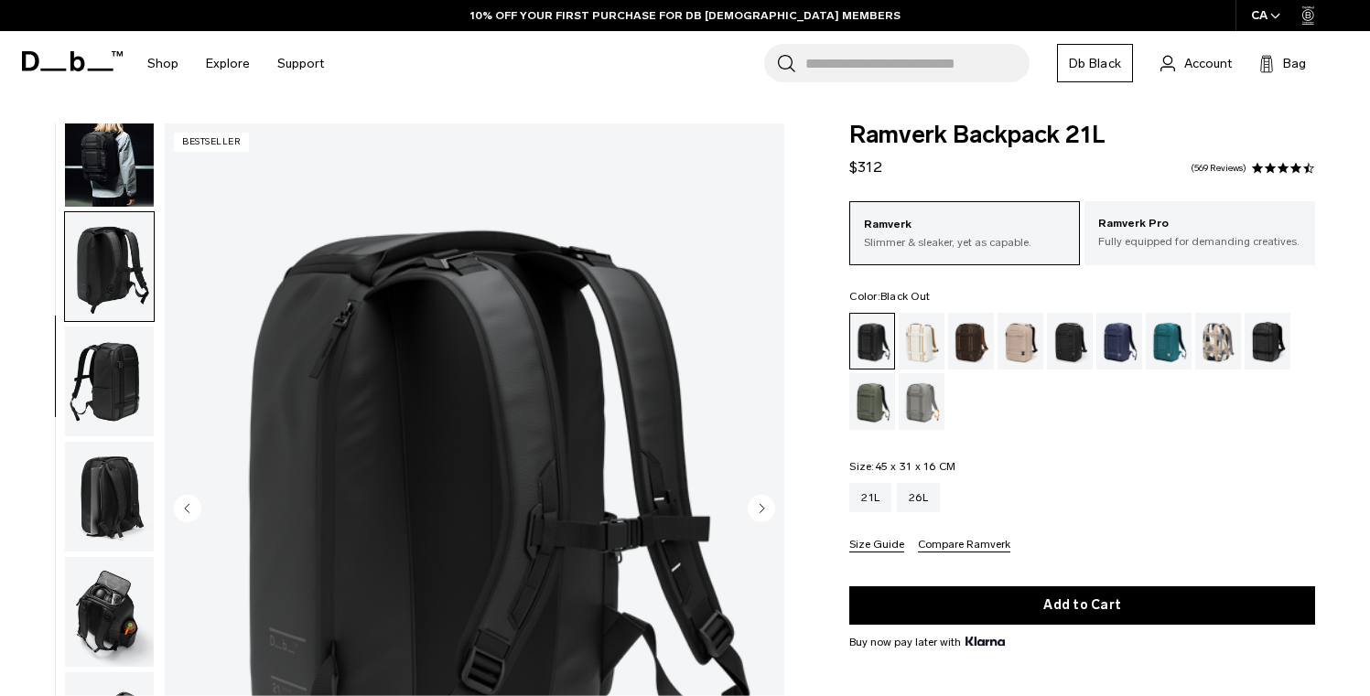
click at [94, 205] on img "button" at bounding box center [109, 152] width 89 height 110
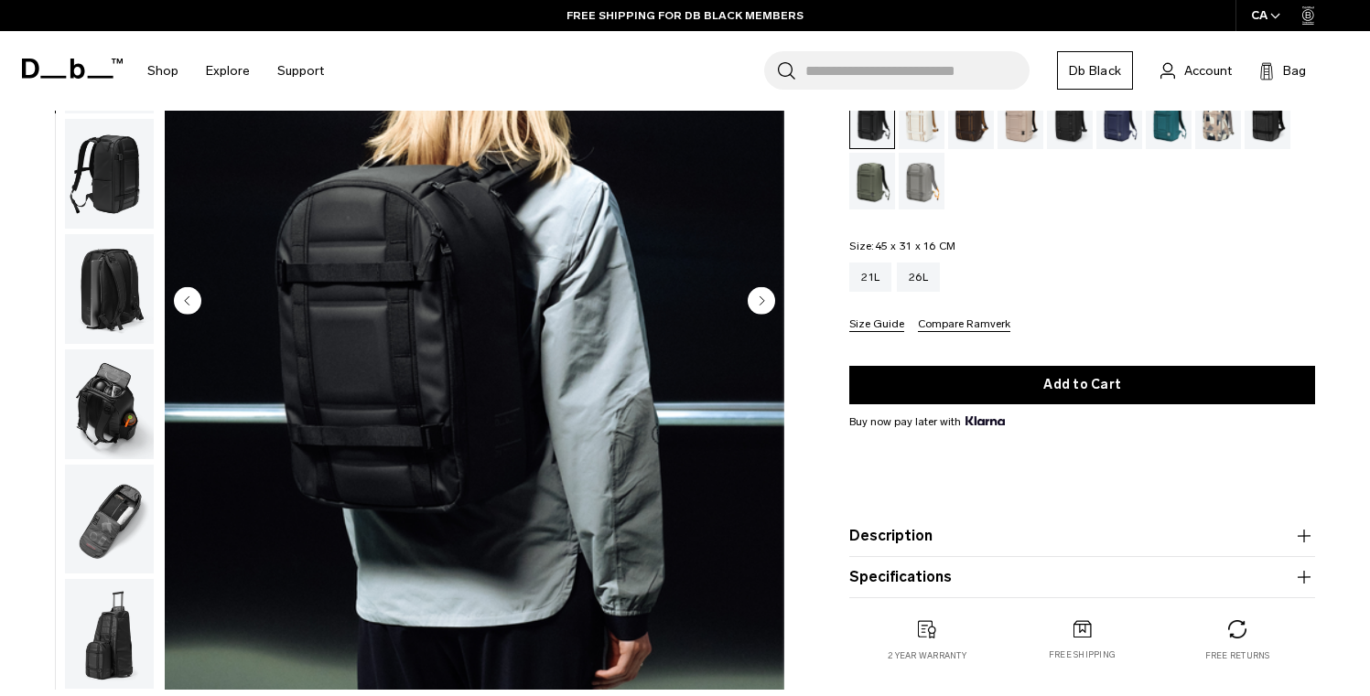
scroll to position [222, 0]
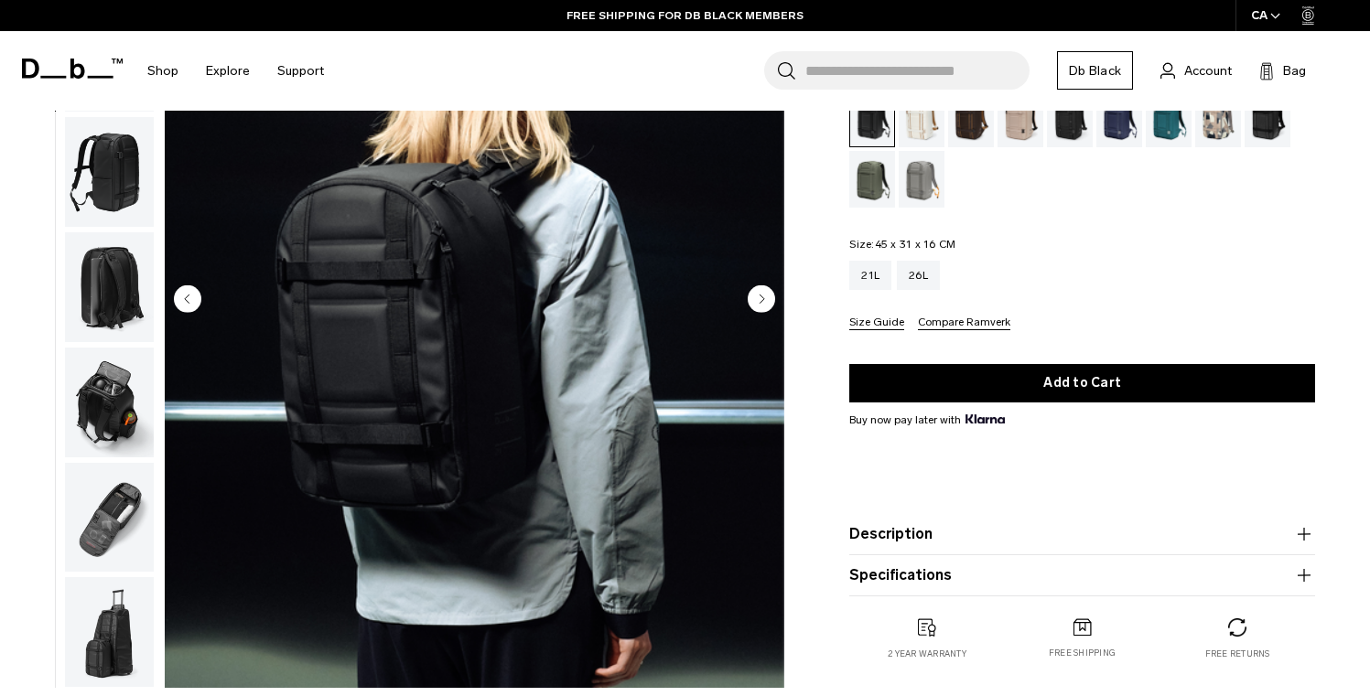
click at [105, 402] on img "button" at bounding box center [109, 403] width 89 height 110
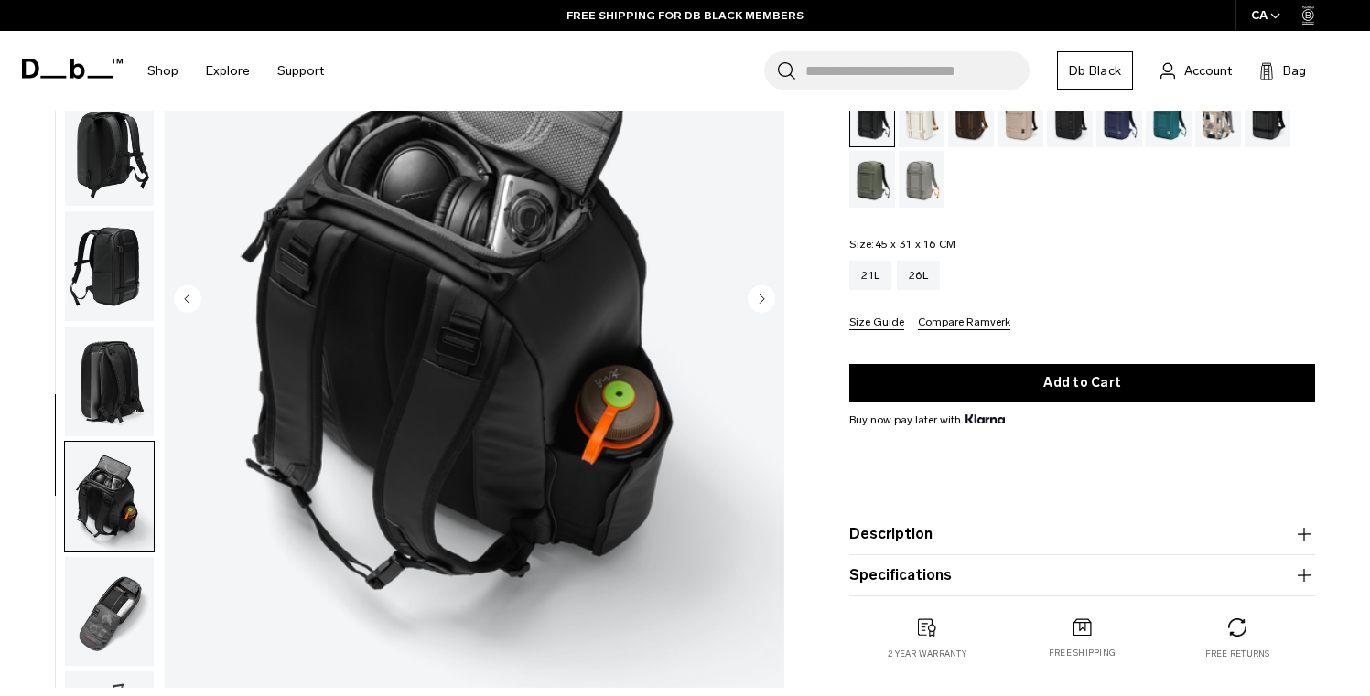
click at [105, 406] on img "button" at bounding box center [109, 382] width 89 height 110
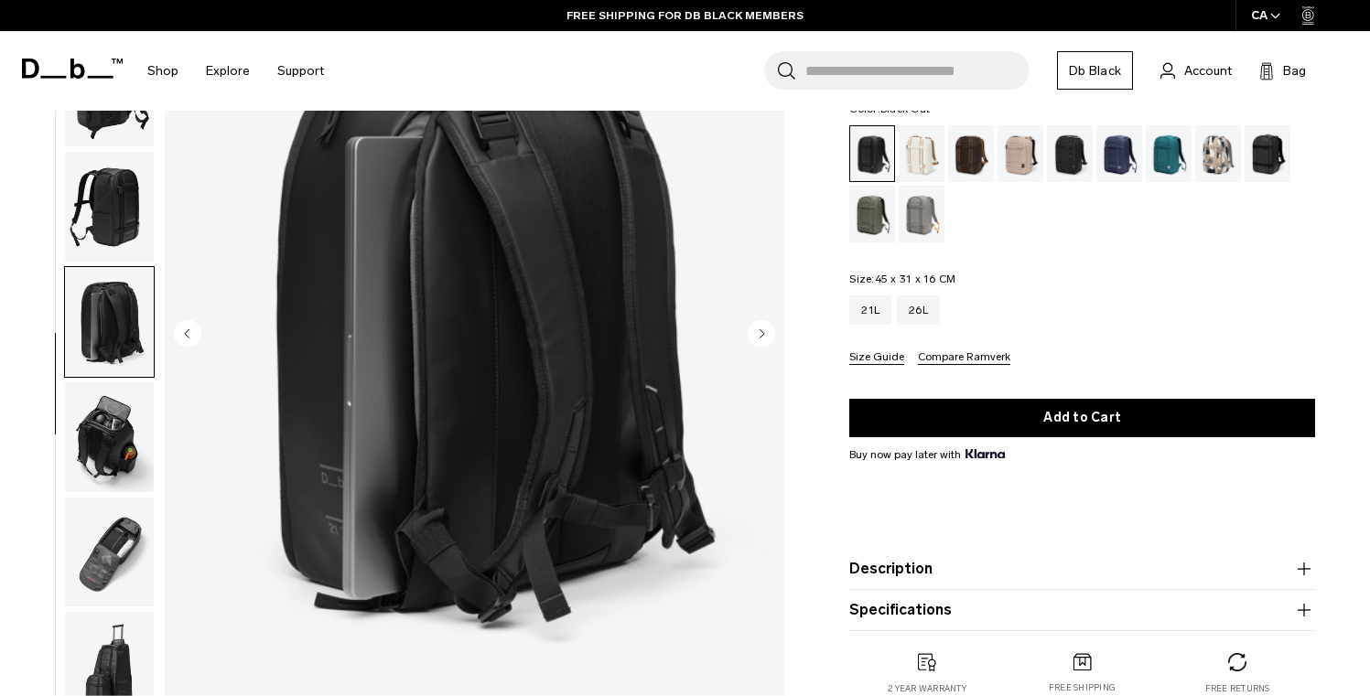
scroll to position [213, 0]
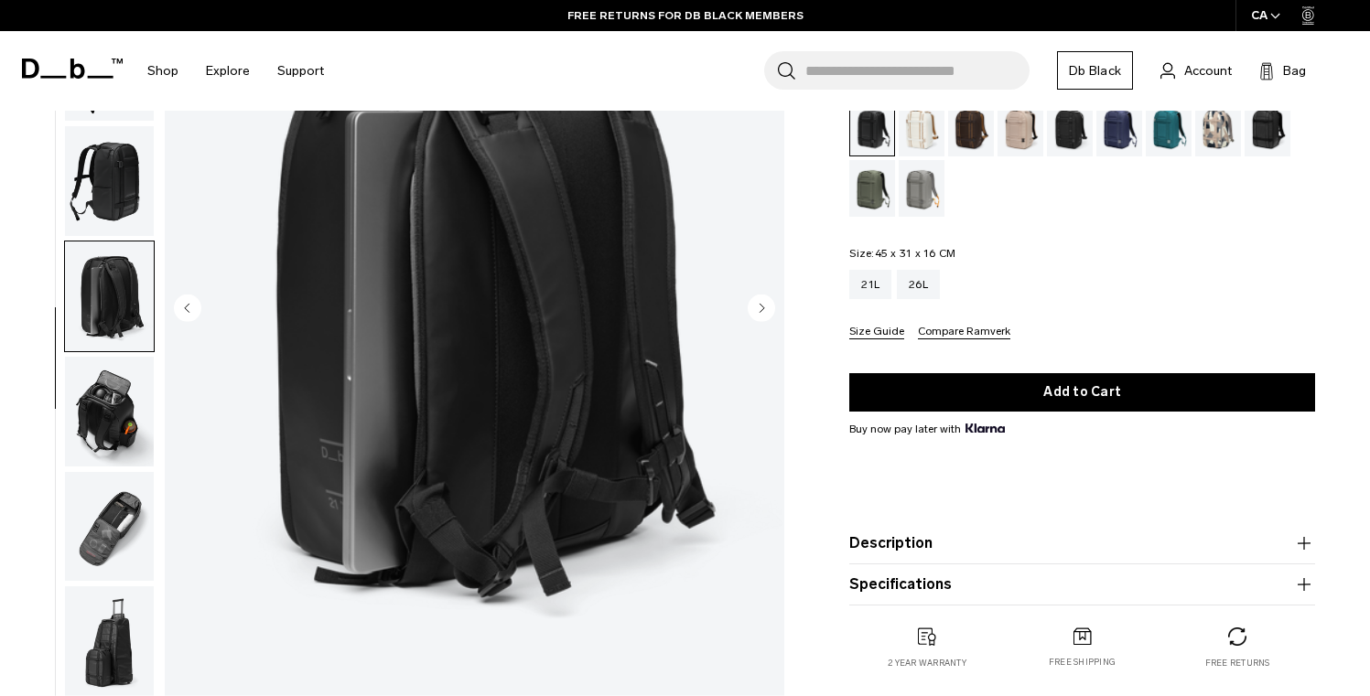
click at [111, 484] on img "button" at bounding box center [109, 526] width 89 height 110
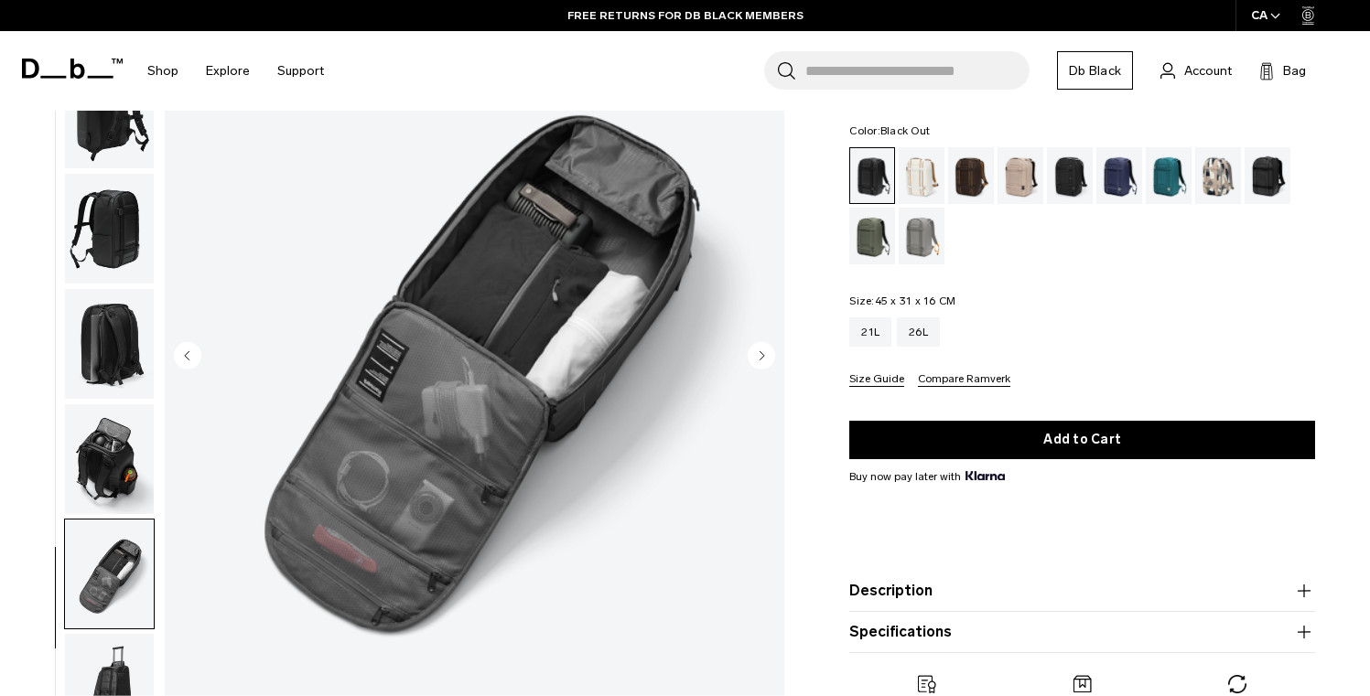
scroll to position [164, 0]
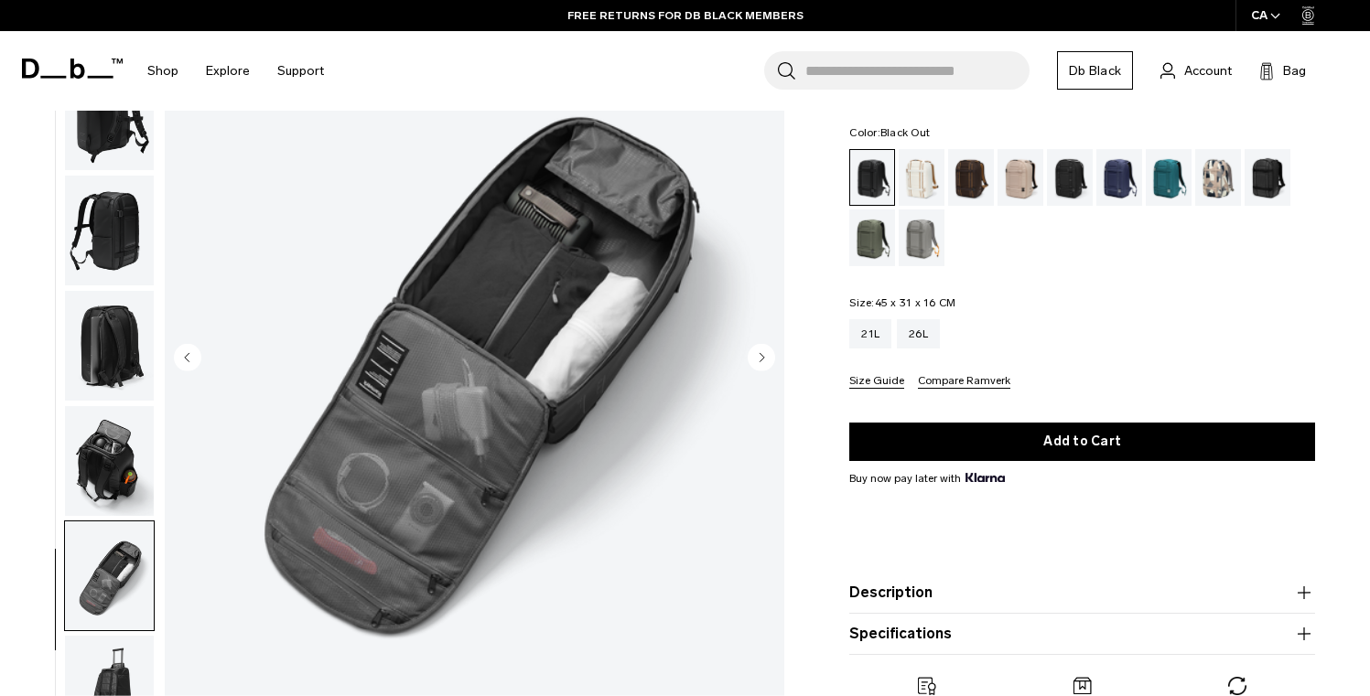
click at [134, 475] on img "button" at bounding box center [109, 461] width 89 height 110
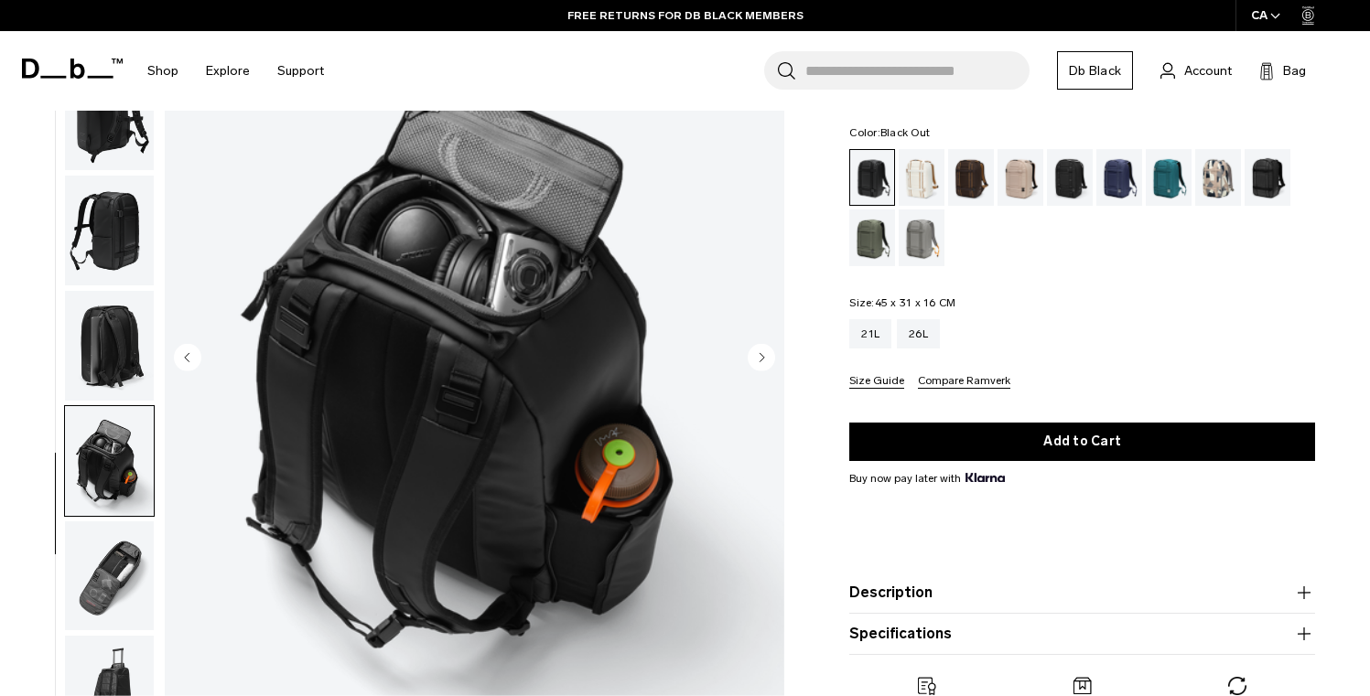
click at [108, 389] on img "button" at bounding box center [109, 346] width 89 height 110
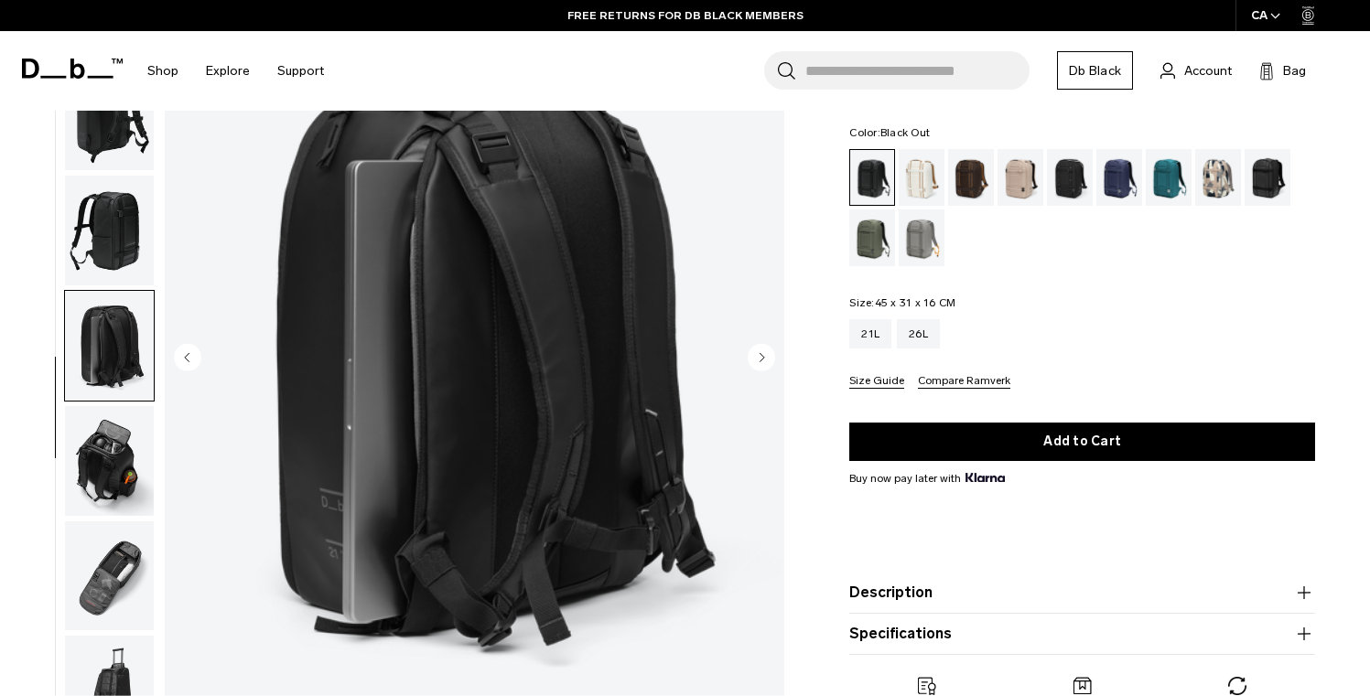
click at [110, 567] on img "button" at bounding box center [109, 576] width 89 height 110
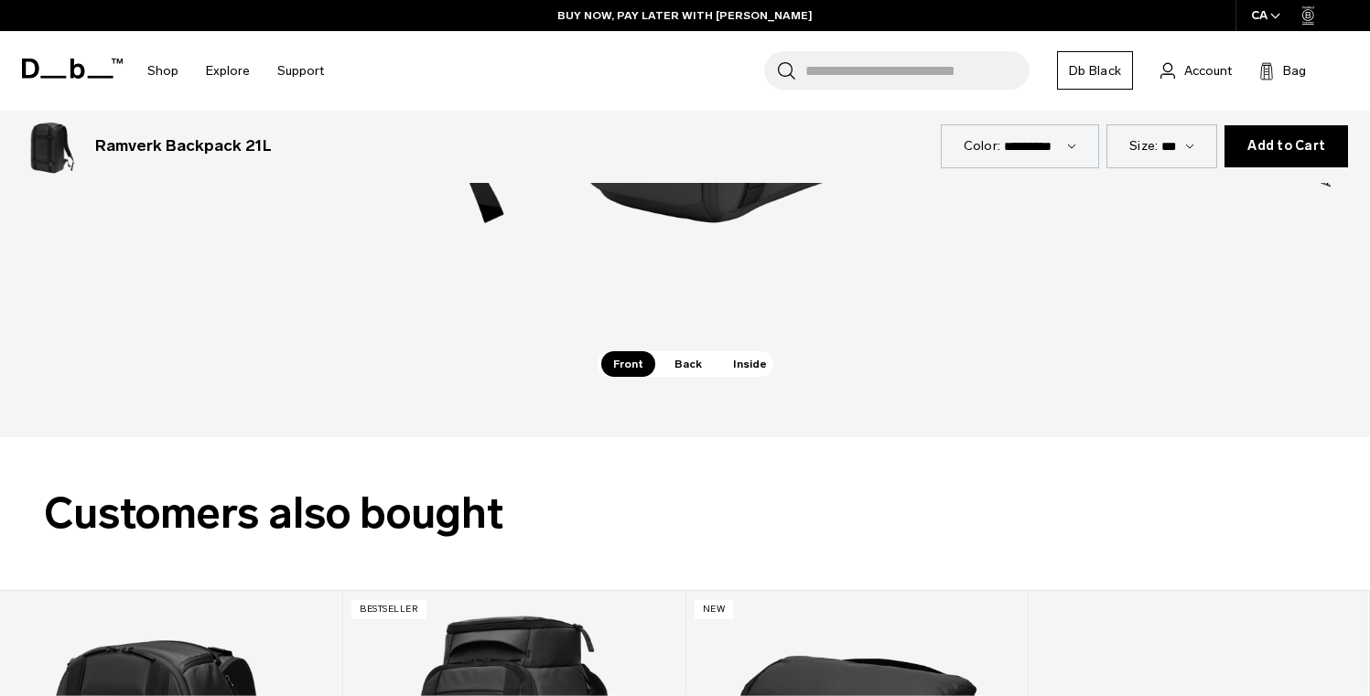
scroll to position [2688, 0]
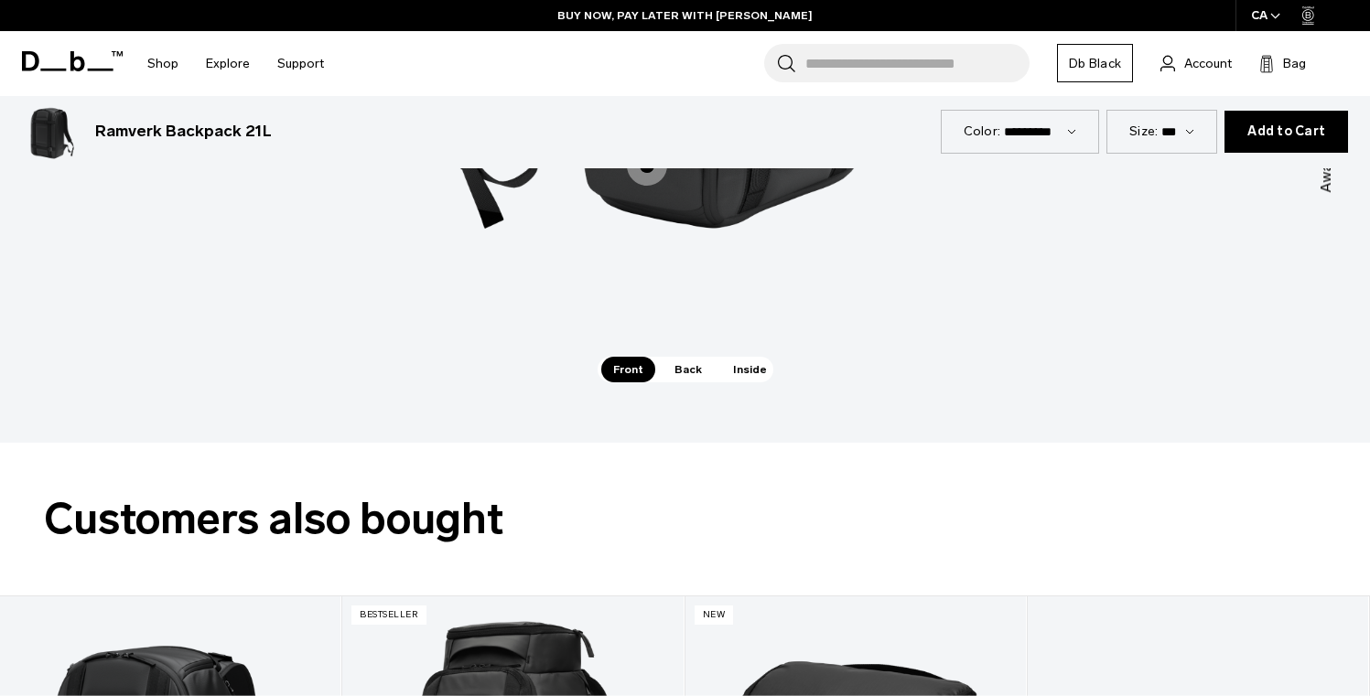
click at [728, 371] on span "Inside" at bounding box center [750, 370] width 58 height 26
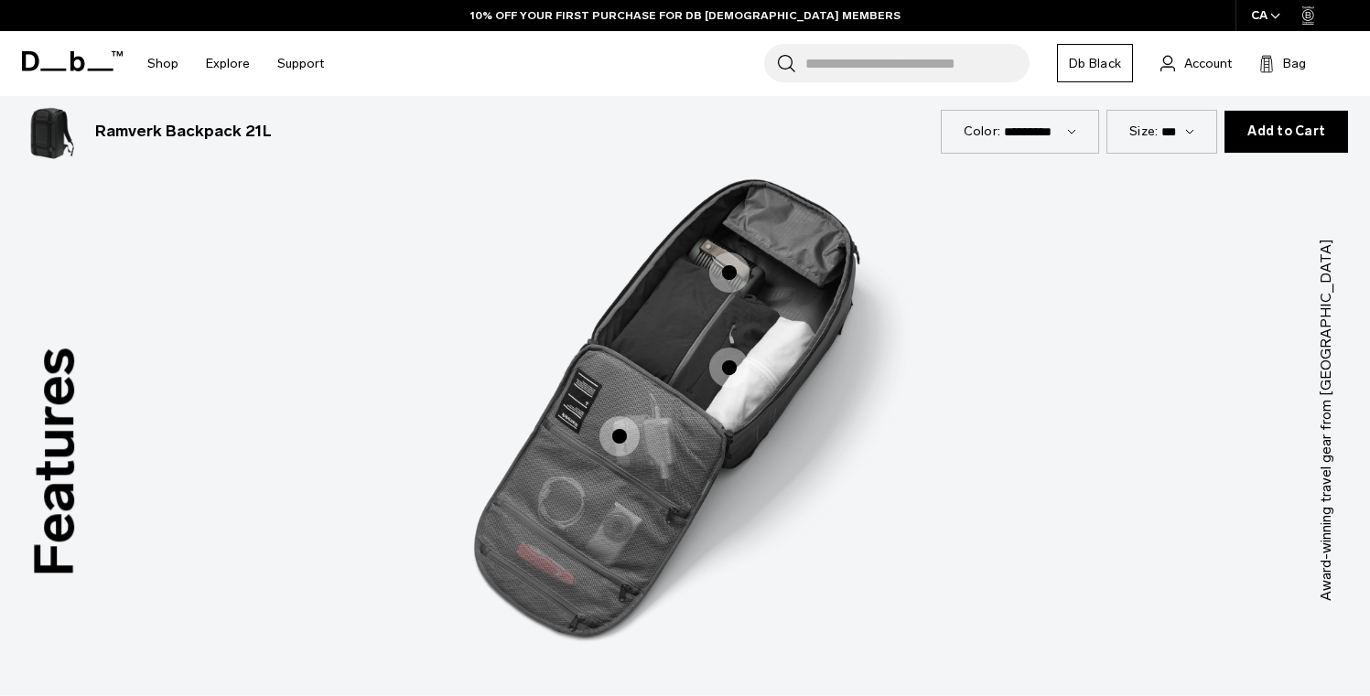
scroll to position [2278, 0]
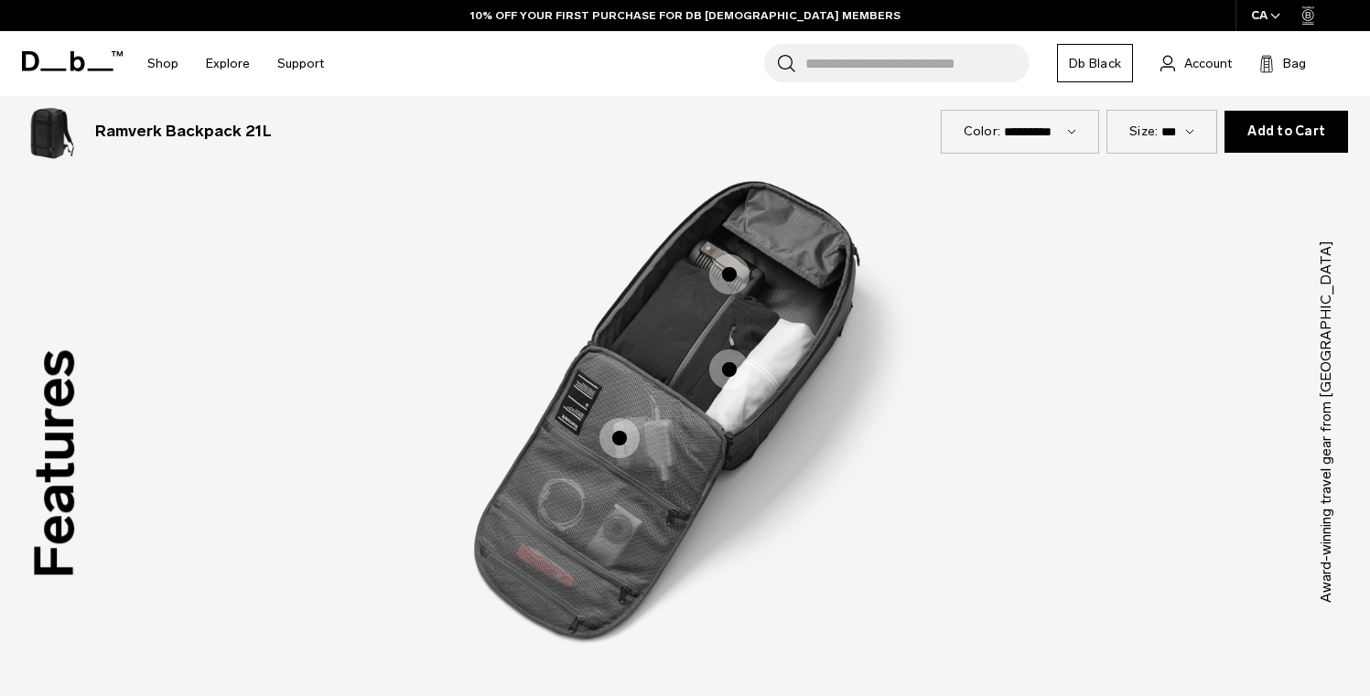
click at [726, 264] on span "3 / 3" at bounding box center [729, 274] width 40 height 40
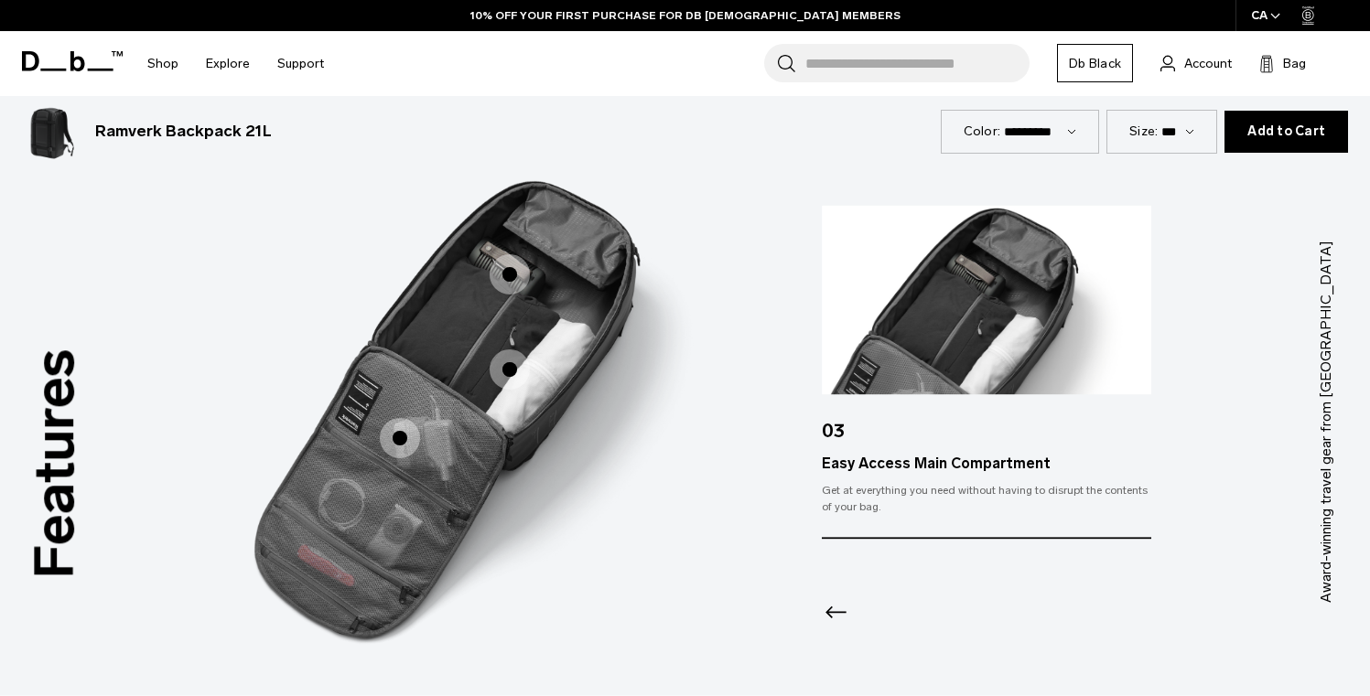
click at [607, 371] on img "3 / 3" at bounding box center [465, 394] width 549 height 683
click at [506, 360] on span "3 / 3" at bounding box center [509, 370] width 40 height 40
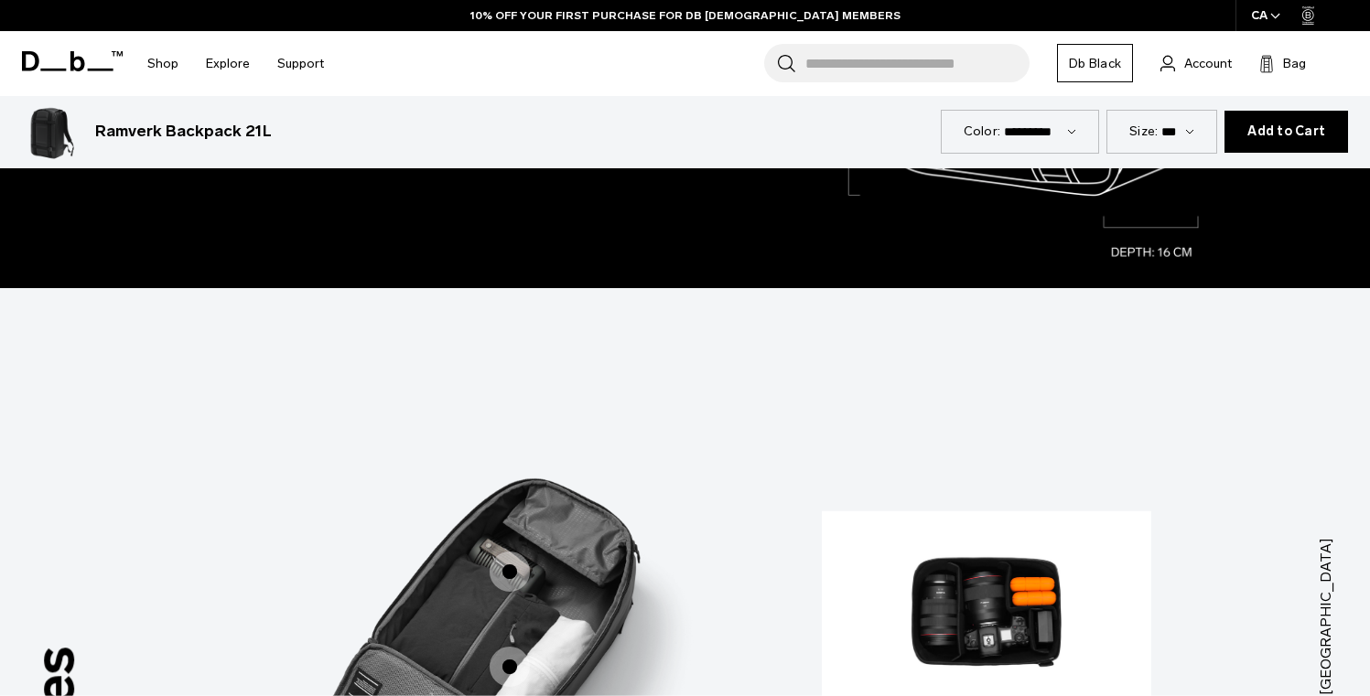
scroll to position [1973, 0]
